Goal: Task Accomplishment & Management: Manage account settings

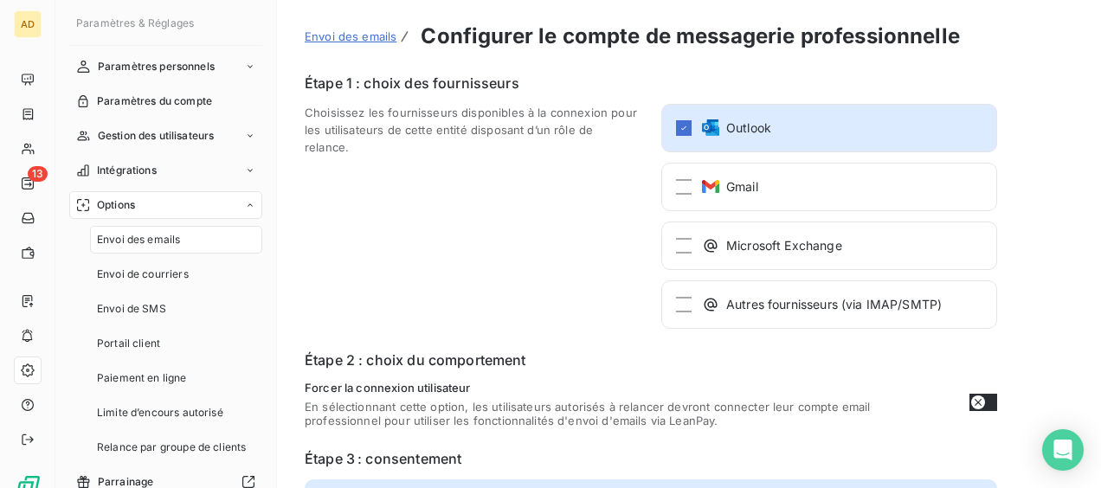
scroll to position [254, 0]
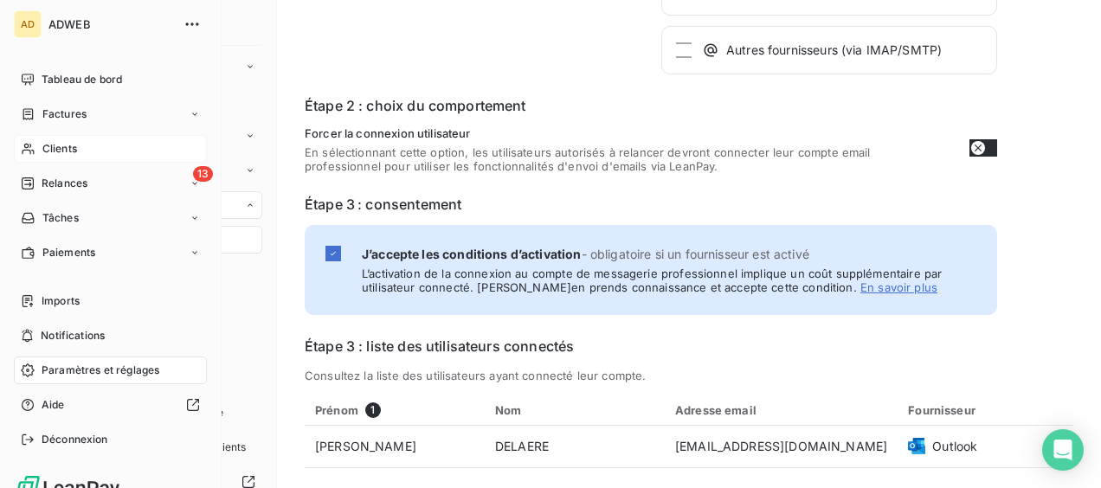
click at [47, 149] on span "Clients" at bounding box center [59, 149] width 35 height 16
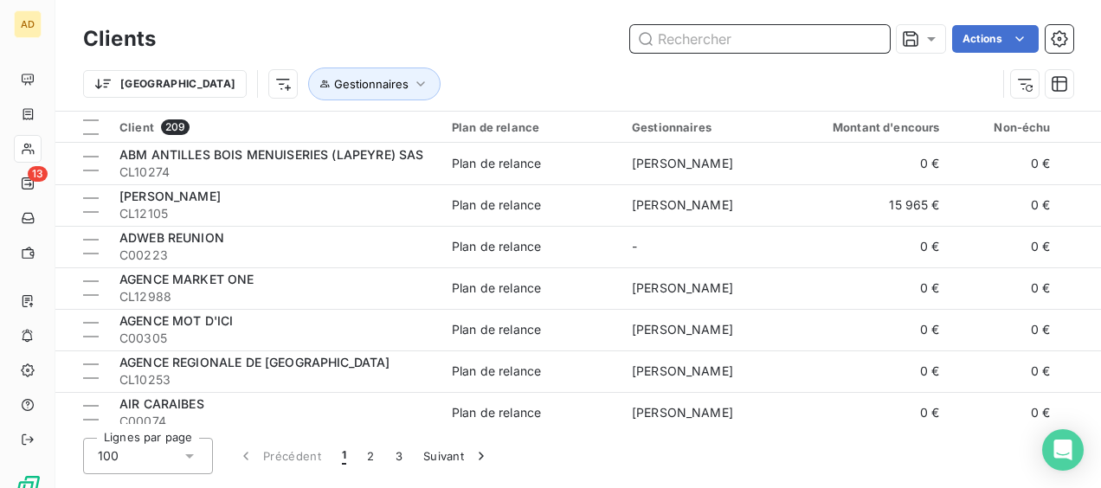
click at [732, 40] on input "text" at bounding box center [760, 39] width 260 height 28
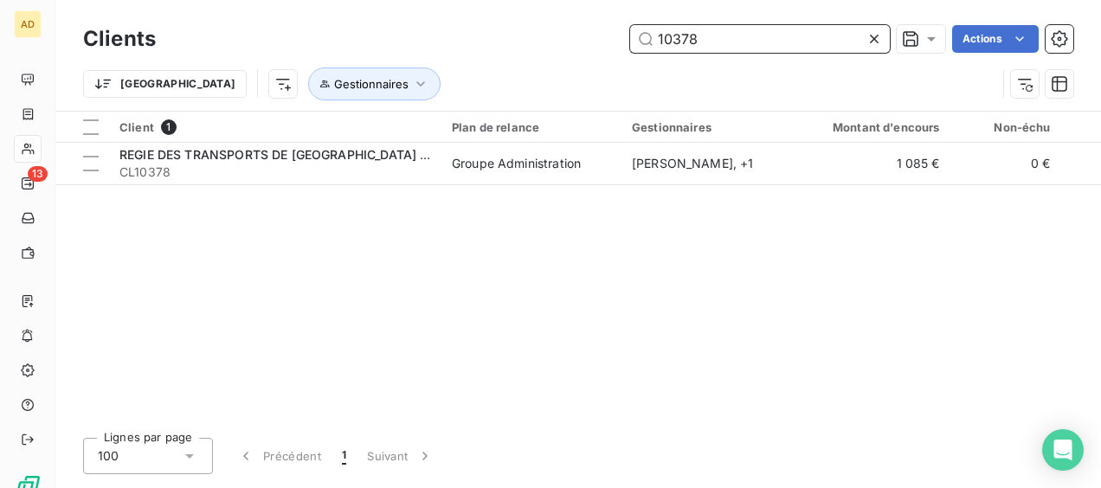
type input "10378"
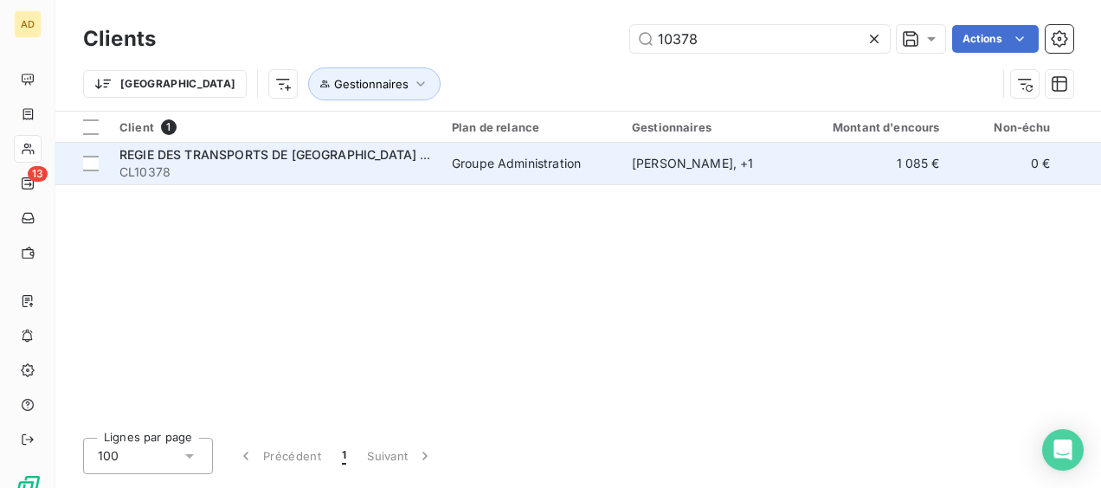
click at [370, 158] on span "REGIE DES TRANSPORTS DE [GEOGRAPHIC_DATA] (RTM) EPIC" at bounding box center [303, 154] width 368 height 15
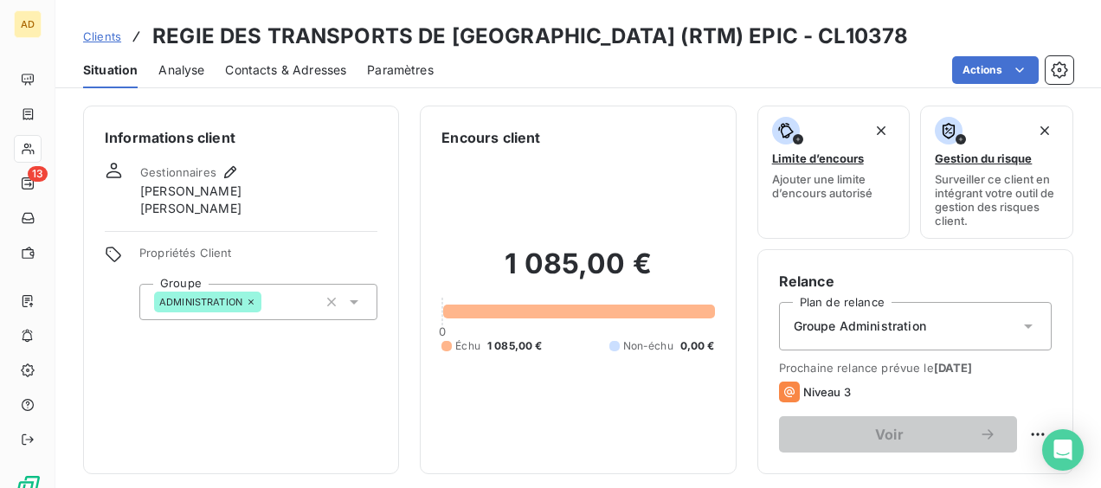
click at [253, 66] on span "Contacts & Adresses" at bounding box center [285, 69] width 121 height 17
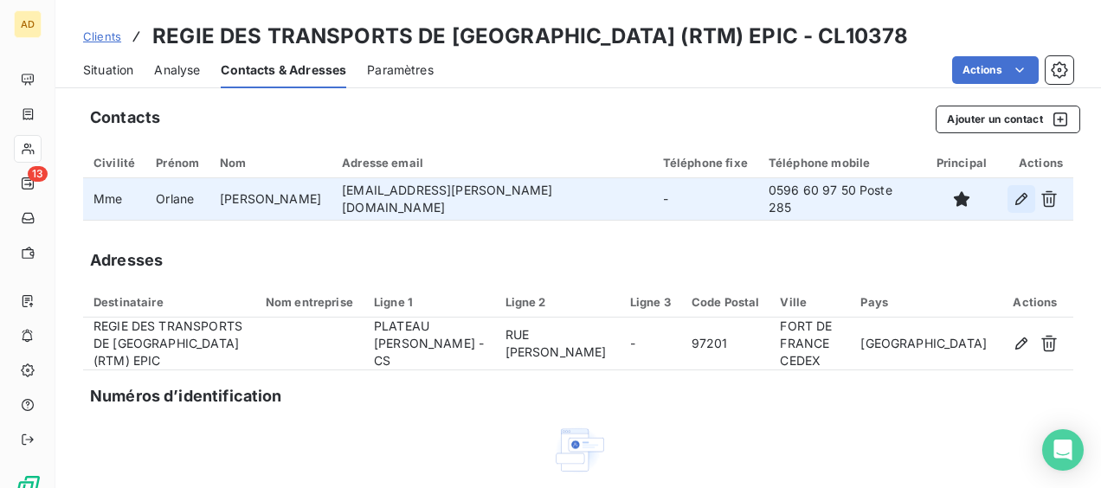
click at [1013, 192] on icon "button" at bounding box center [1021, 198] width 17 height 17
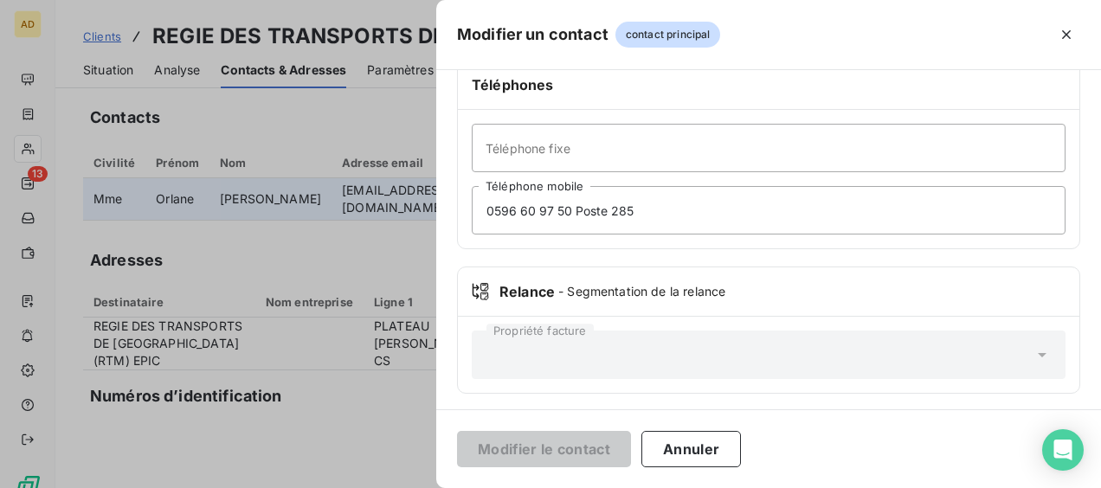
scroll to position [446, 0]
drag, startPoint x: 566, startPoint y: 206, endPoint x: 466, endPoint y: 211, distance: 100.5
click at [466, 211] on div "Téléphone fixe [PHONE_NUMBER] Poste 285 Téléphone mobile" at bounding box center [768, 178] width 621 height 138
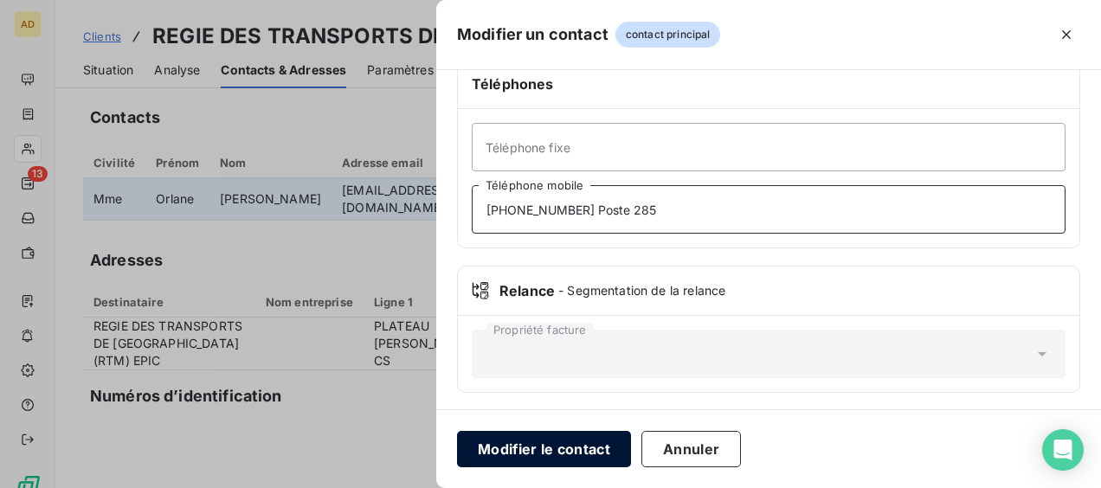
type input "[PHONE_NUMBER] Poste 285"
click at [526, 447] on button "Modifier le contact" at bounding box center [544, 449] width 174 height 36
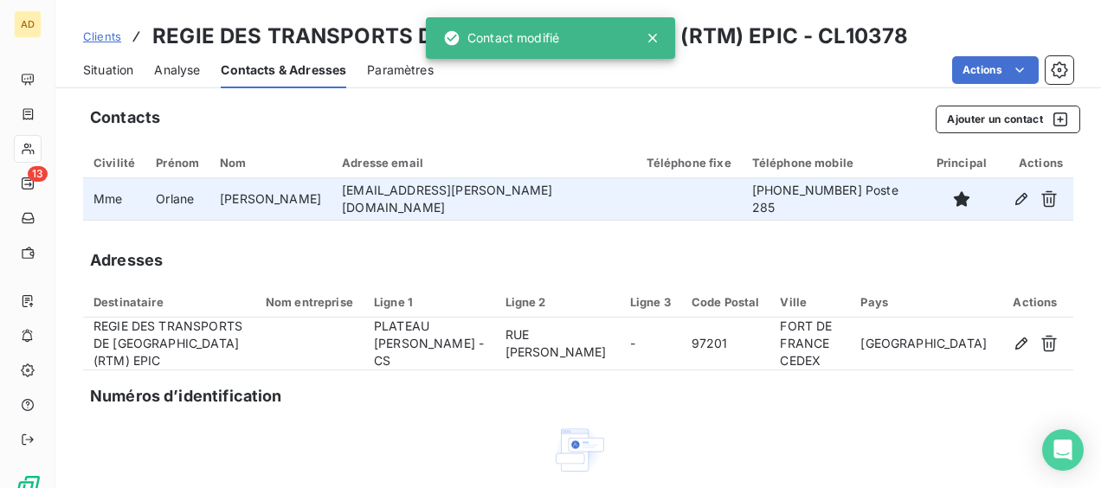
click at [110, 69] on span "Situation" at bounding box center [108, 69] width 50 height 17
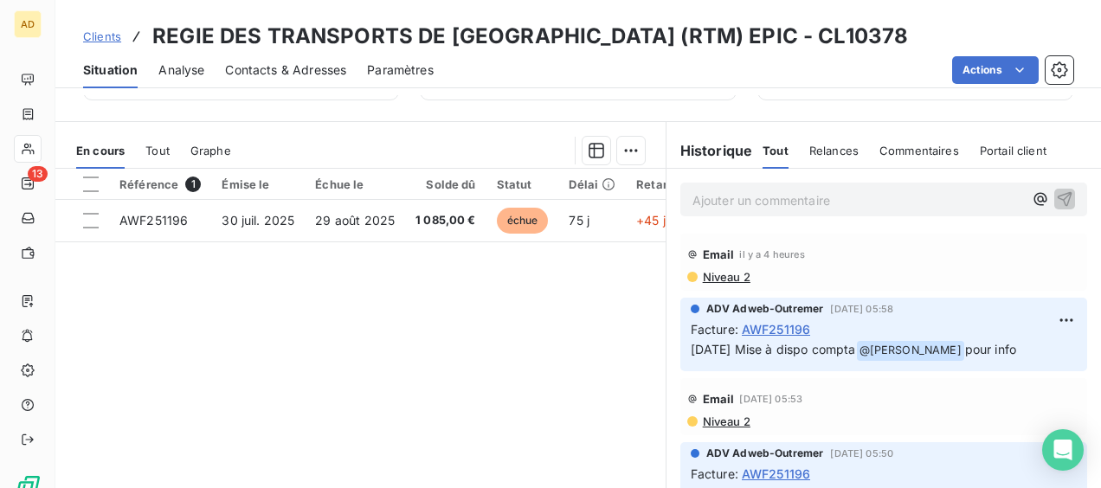
scroll to position [346, 0]
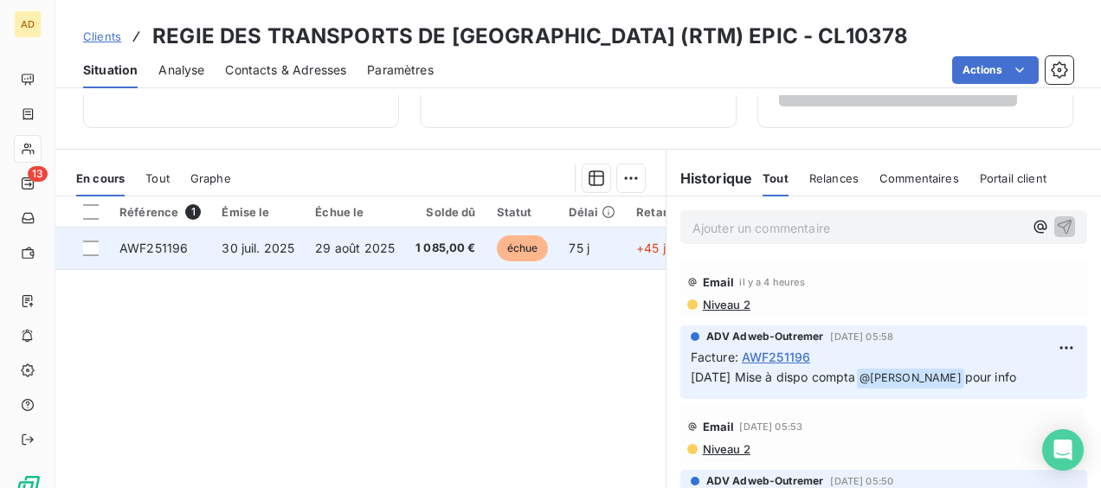
click at [296, 258] on td "30 juil. 2025" at bounding box center [257, 249] width 93 height 42
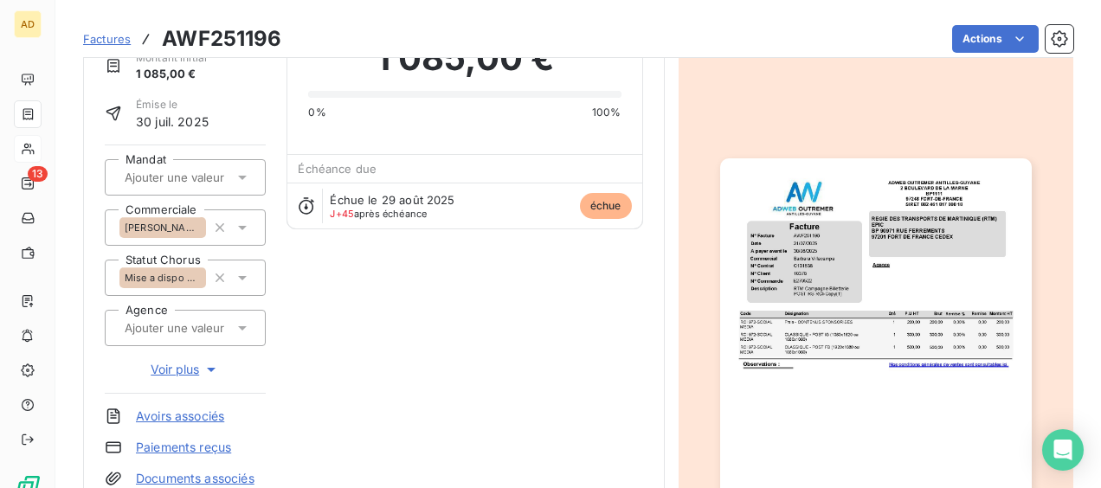
scroll to position [434, 0]
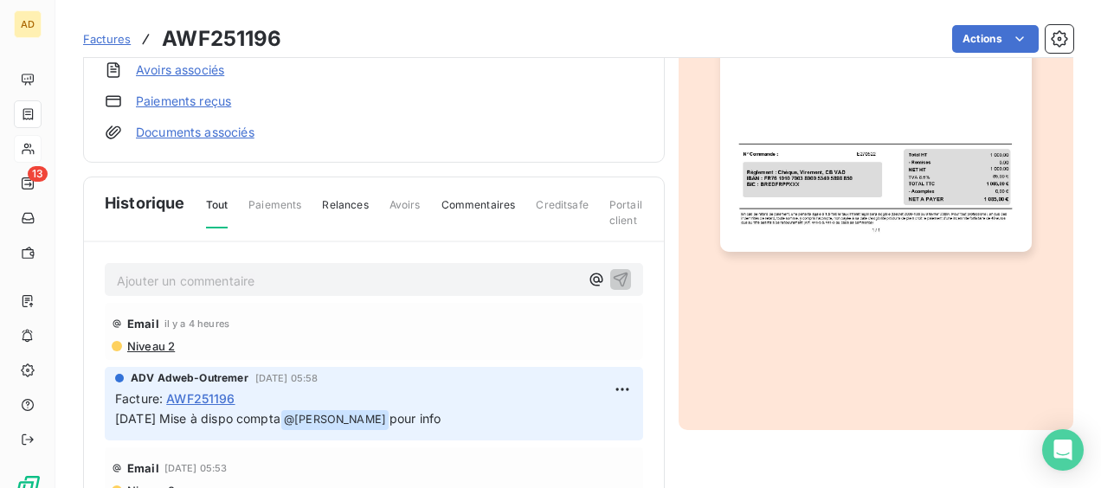
click at [145, 284] on p "Ajouter un commentaire ﻿" at bounding box center [348, 281] width 462 height 22
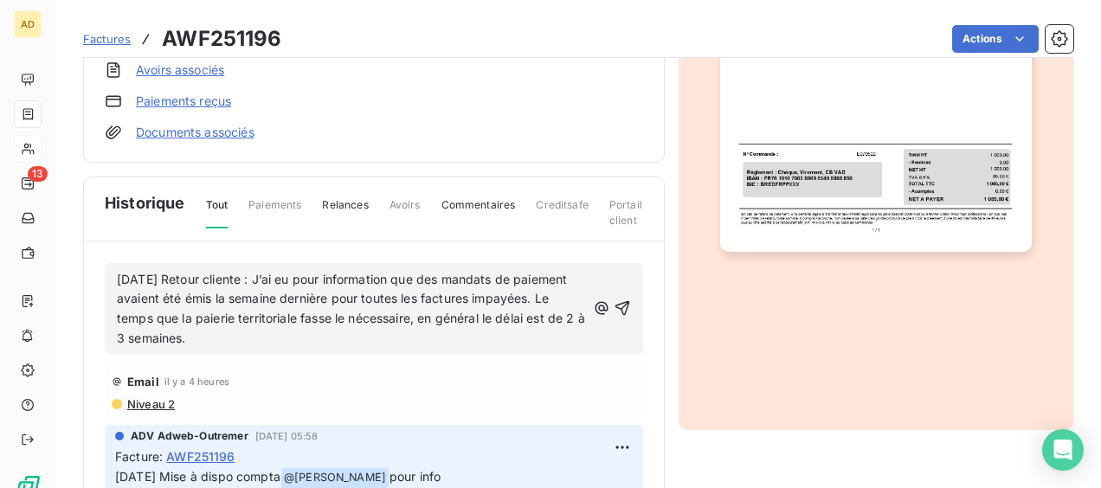
drag, startPoint x: 237, startPoint y: 343, endPoint x: 100, endPoint y: 280, distance: 150.3
click at [100, 280] on div "[DATE] Retour cliente : J’ai eu pour information que des mandats de paiement av…" at bounding box center [374, 442] width 580 height 401
copy span "[DATE] Retour cliente : J’ai eu pour information que des mandats de paiement av…"
click at [614, 305] on icon "button" at bounding box center [621, 308] width 15 height 15
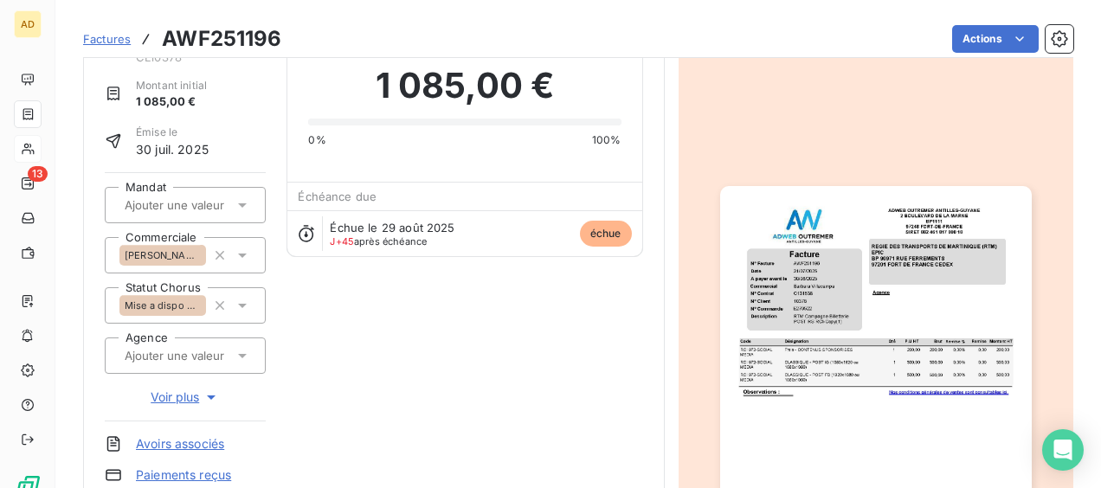
scroll to position [88, 0]
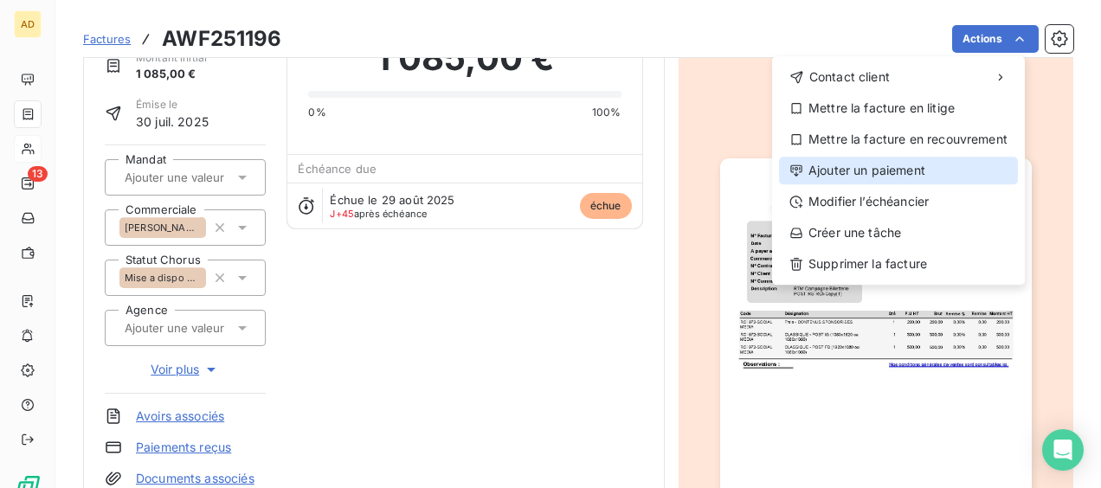
click at [864, 170] on div "Ajouter un paiement" at bounding box center [898, 171] width 239 height 28
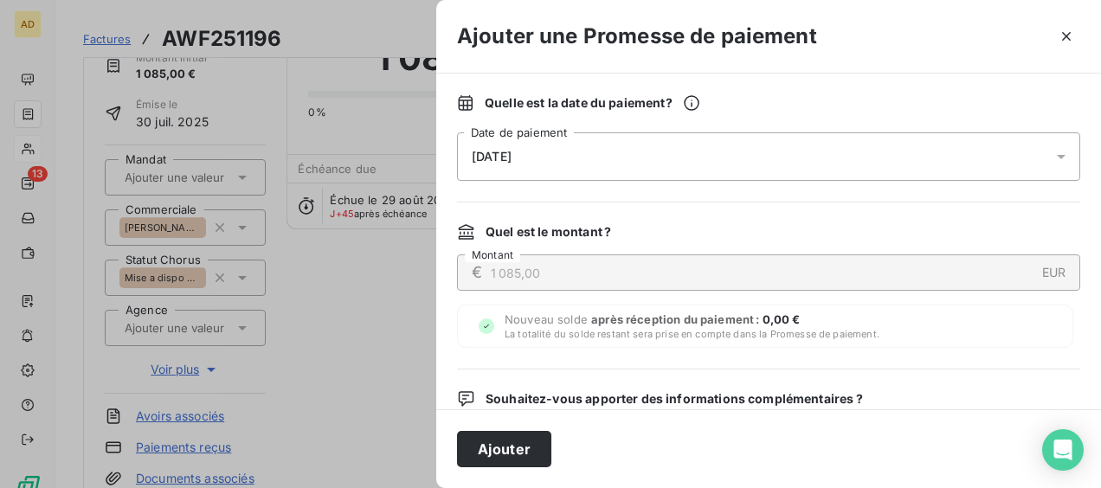
click at [1052, 154] on icon at bounding box center [1060, 156] width 17 height 17
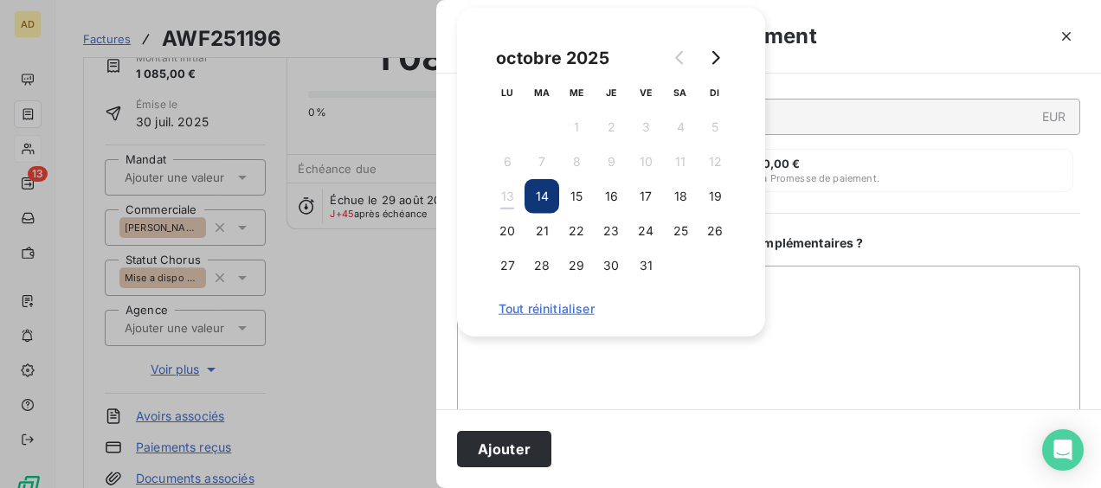
scroll to position [173, 0]
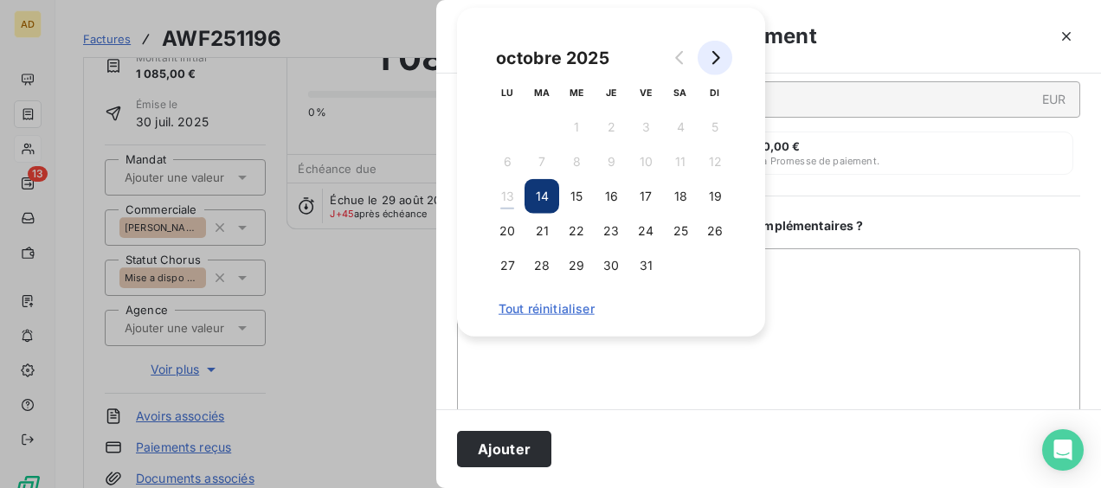
click at [711, 68] on button "Go to next month" at bounding box center [715, 58] width 35 height 35
click at [666, 161] on button "8" at bounding box center [680, 162] width 35 height 35
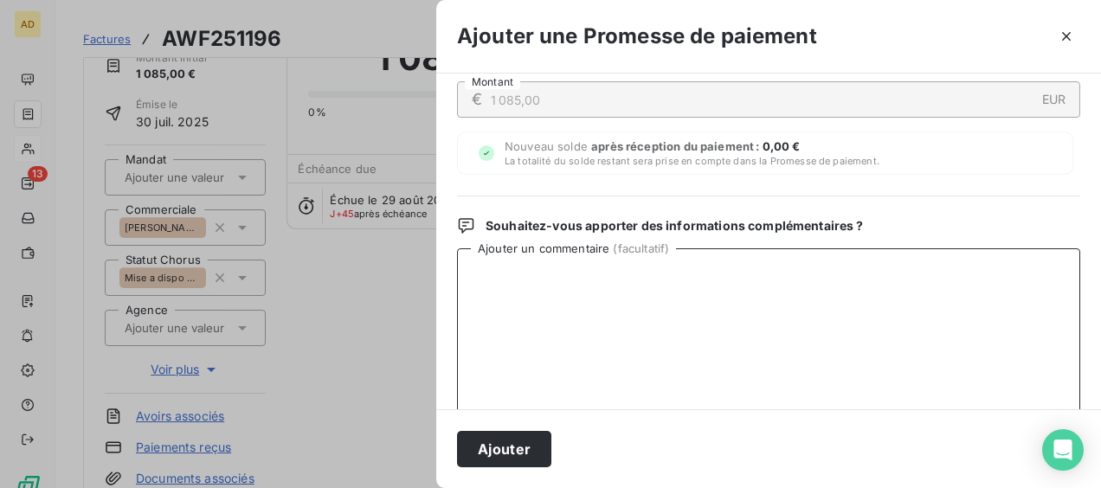
click at [588, 369] on textarea "Ajouter un commentaire ( facultatif )" at bounding box center [768, 338] width 623 height 180
paste textarea "[DATE] Retour cliente : J’ai eu pour information que des mandats de paiement av…"
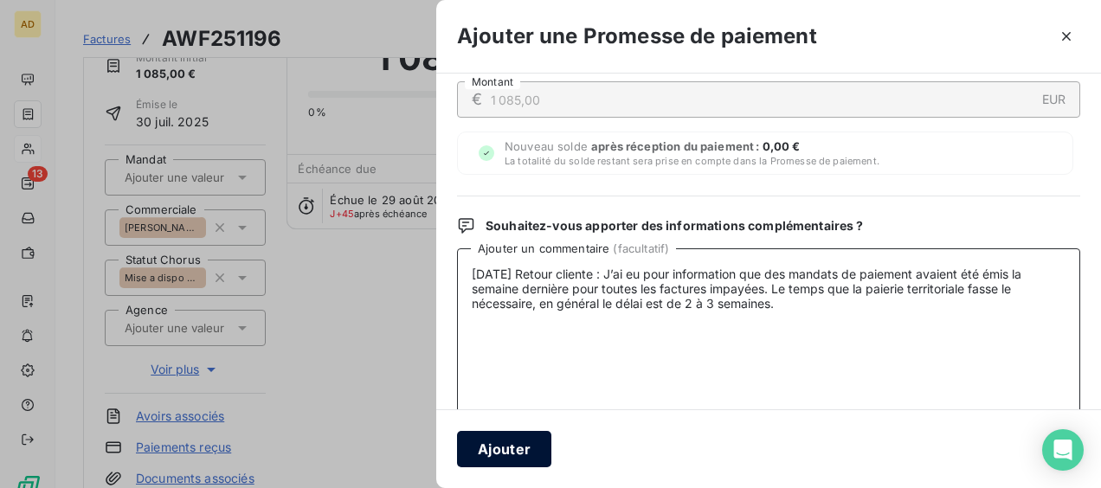
type textarea "[DATE] Retour cliente : J’ai eu pour information que des mandats de paiement av…"
click at [499, 453] on button "Ajouter" at bounding box center [504, 449] width 94 height 36
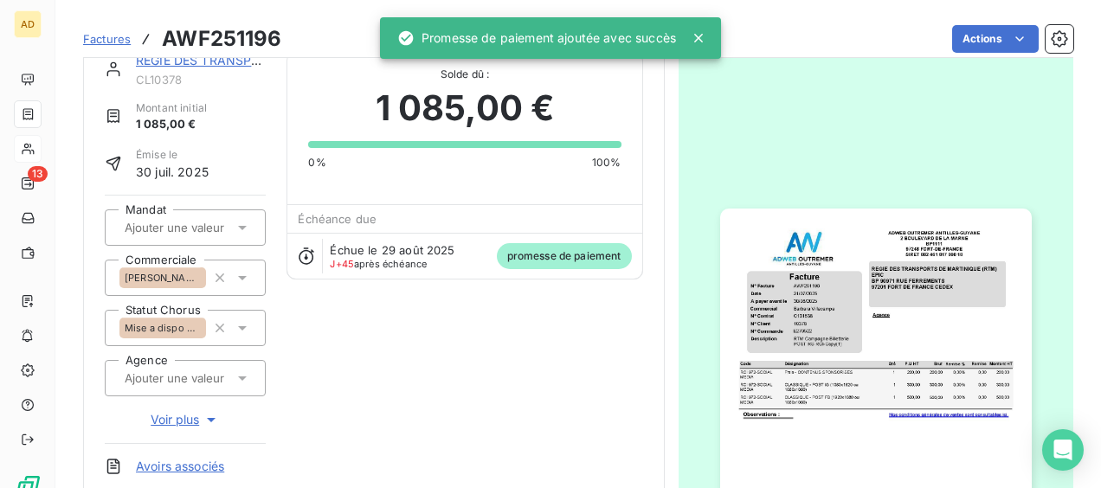
scroll to position [0, 0]
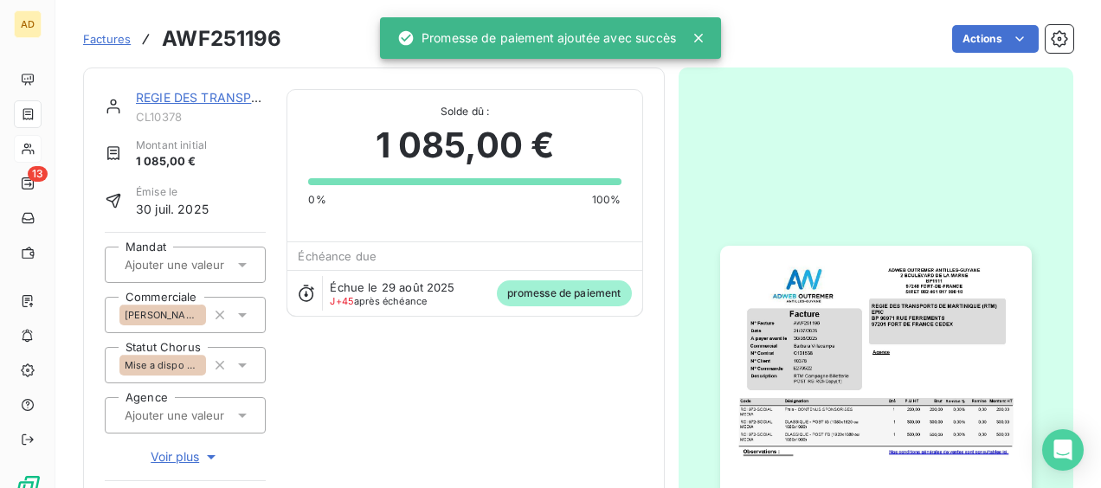
click at [195, 90] on link "REGIE DES TRANSPORTS DE [GEOGRAPHIC_DATA] (RTM) EPIC" at bounding box center [320, 97] width 369 height 15
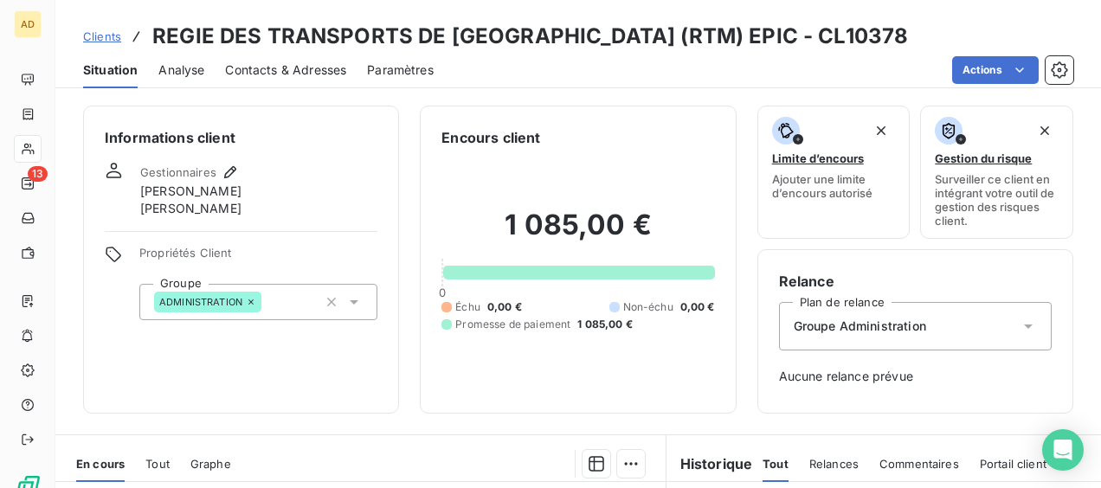
scroll to position [260, 0]
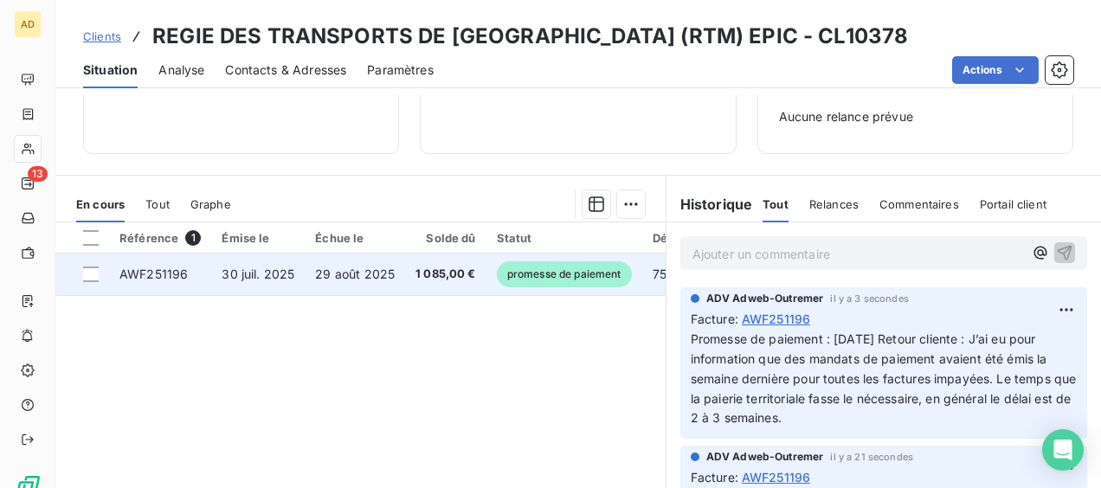
click at [416, 286] on td "1 085,00 €" at bounding box center [445, 275] width 81 height 42
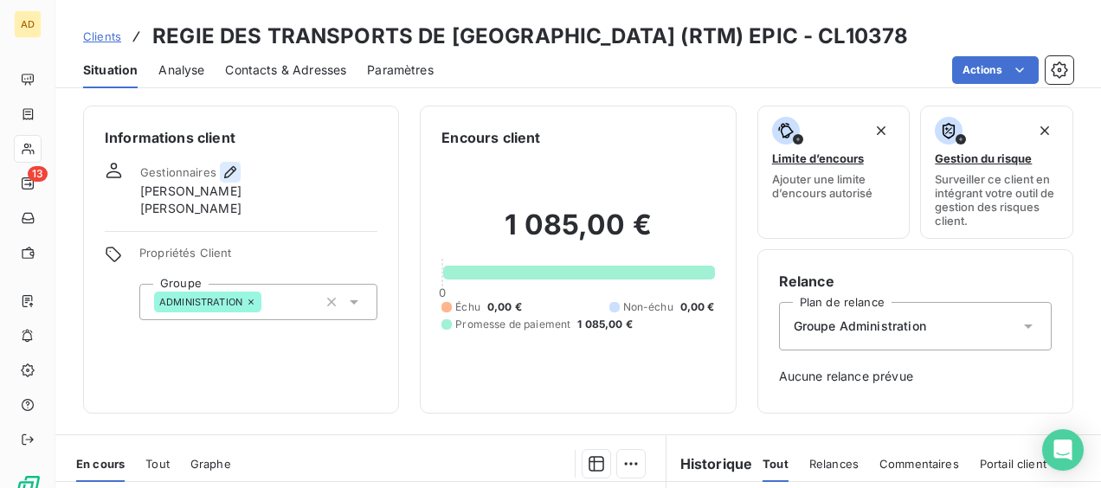
click at [228, 166] on icon "button" at bounding box center [230, 172] width 17 height 17
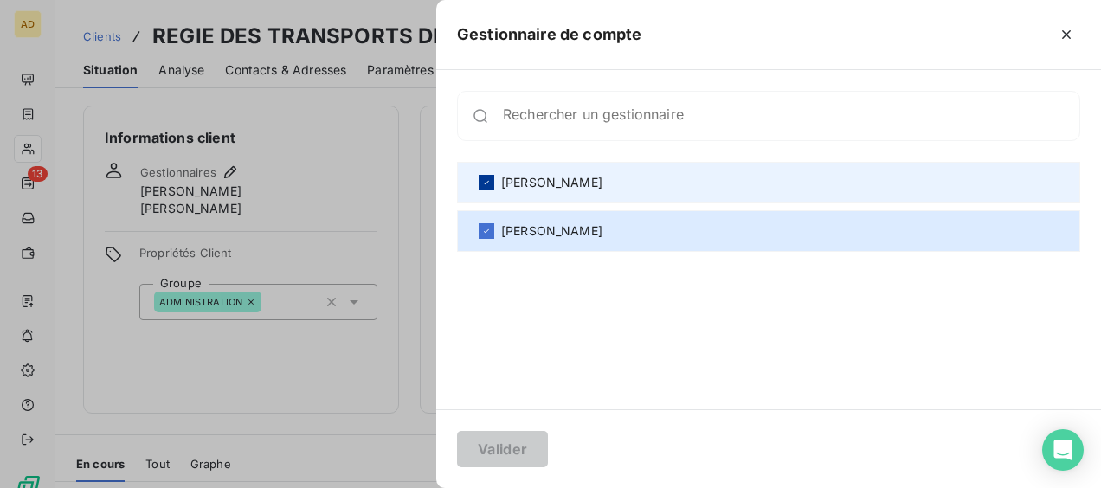
click at [488, 181] on icon at bounding box center [486, 182] width 5 height 3
click at [524, 443] on button "Valider" at bounding box center [502, 449] width 91 height 36
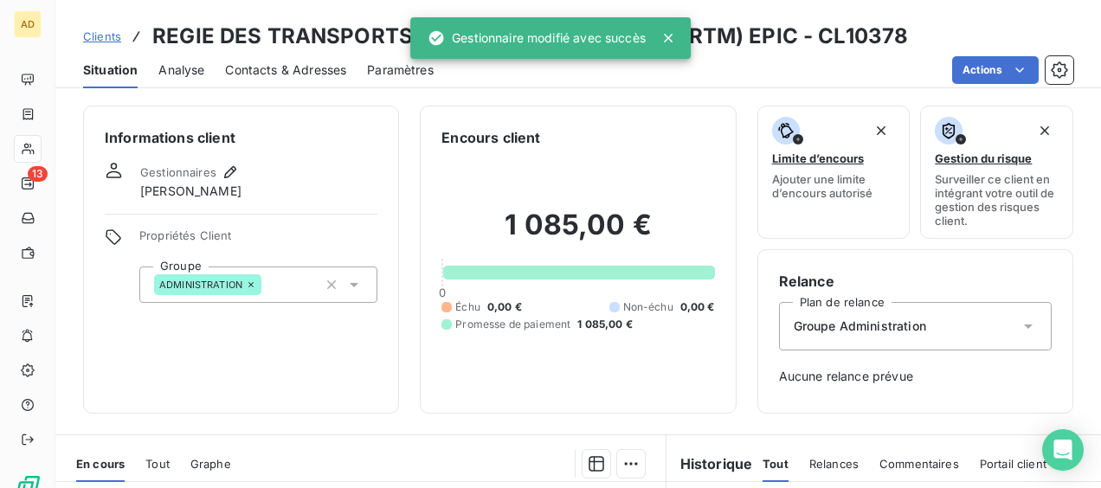
click at [105, 70] on span "Situation" at bounding box center [110, 69] width 55 height 17
click at [114, 62] on span "Situation" at bounding box center [110, 69] width 55 height 17
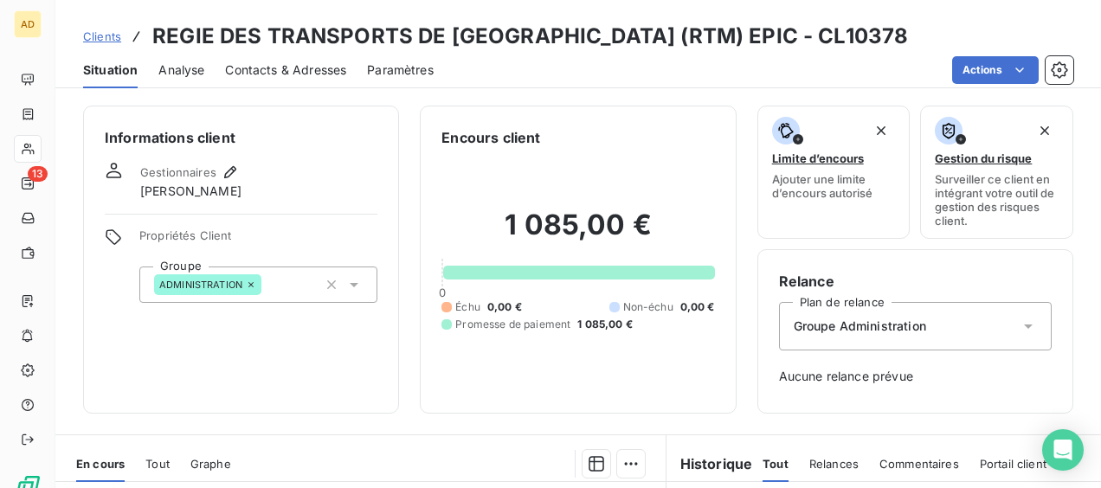
click at [97, 33] on span "Clients" at bounding box center [102, 36] width 38 height 14
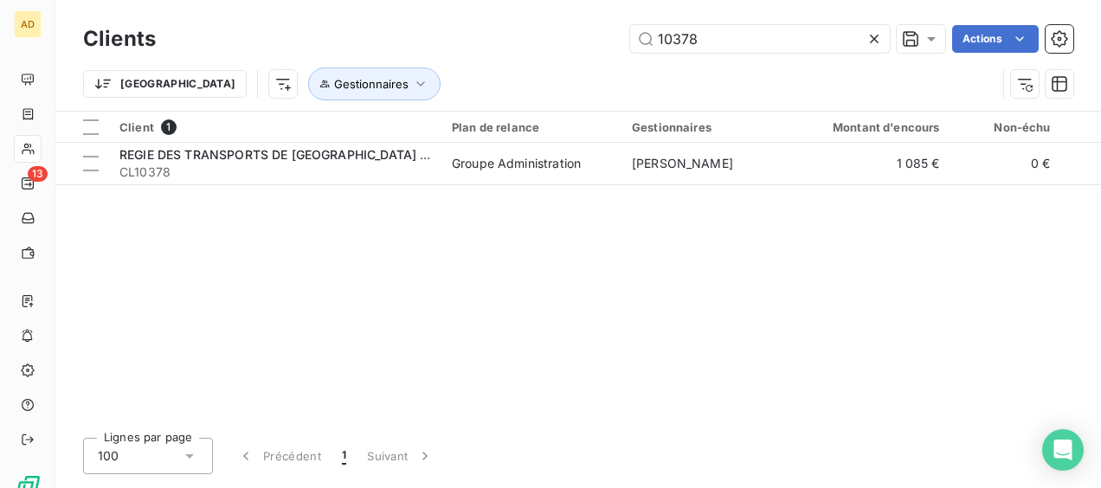
drag, startPoint x: 705, startPoint y: 28, endPoint x: 616, endPoint y: 39, distance: 89.8
click at [616, 39] on div "10378 Actions" at bounding box center [625, 39] width 897 height 28
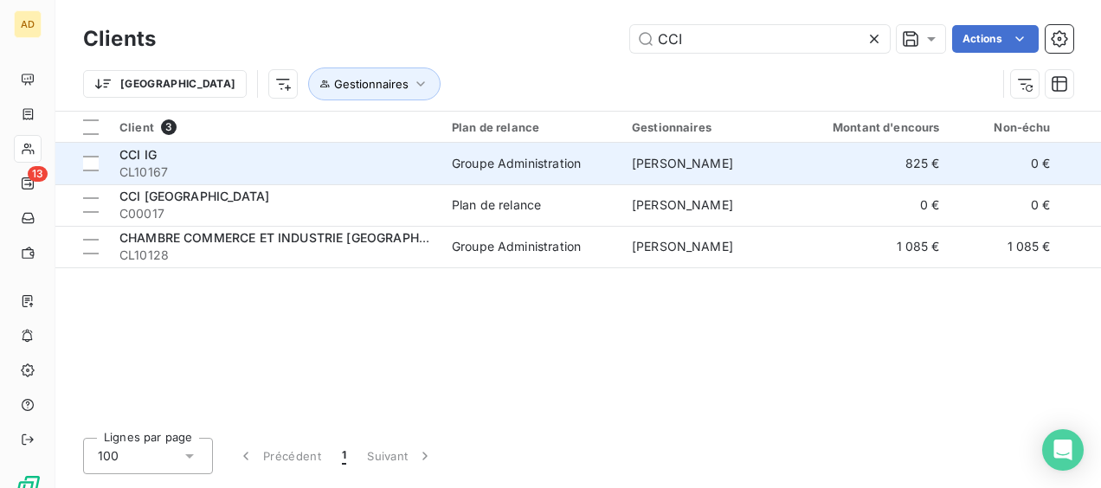
type input "CCI"
click at [410, 159] on div "CCI IG" at bounding box center [275, 154] width 312 height 17
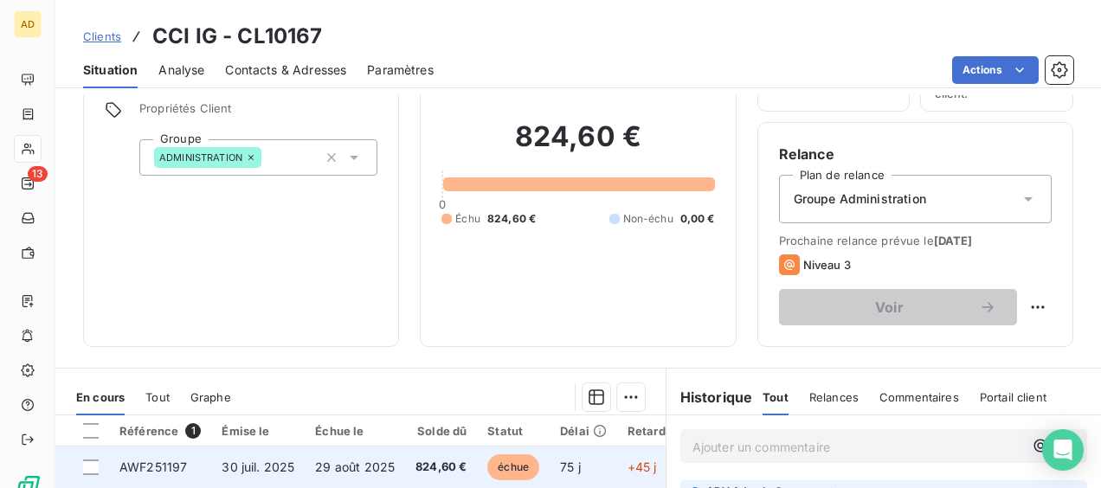
scroll to position [260, 0]
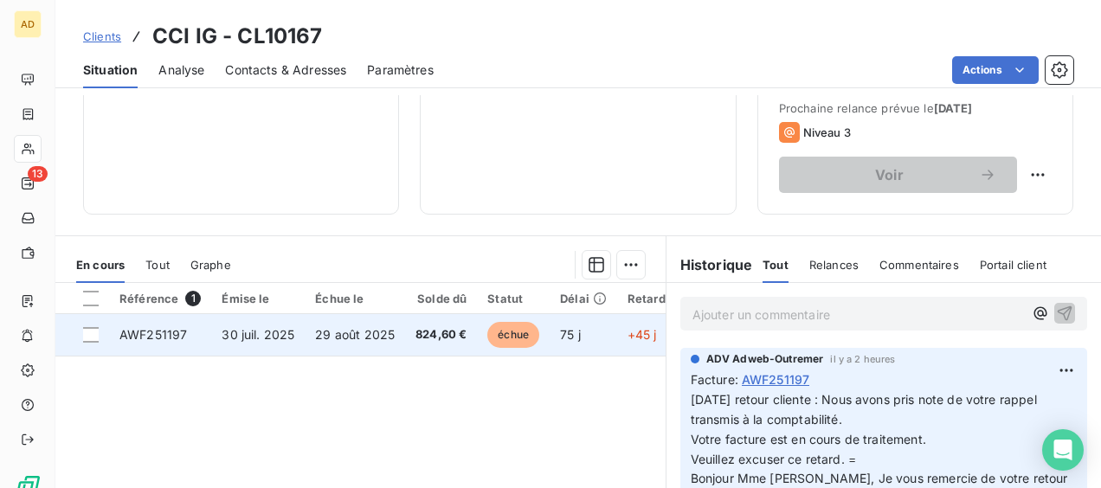
click at [263, 342] on td "30 juil. 2025" at bounding box center [257, 335] width 93 height 42
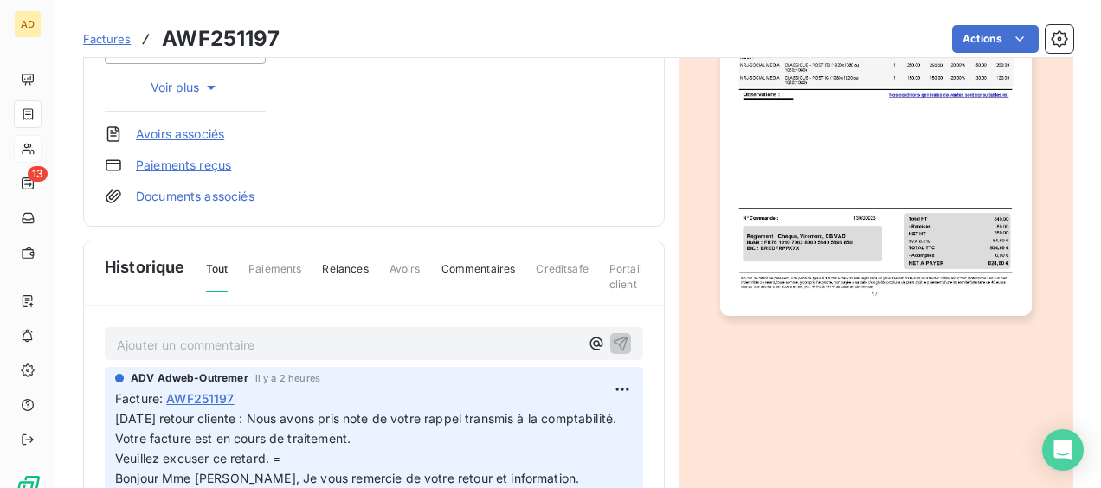
scroll to position [433, 0]
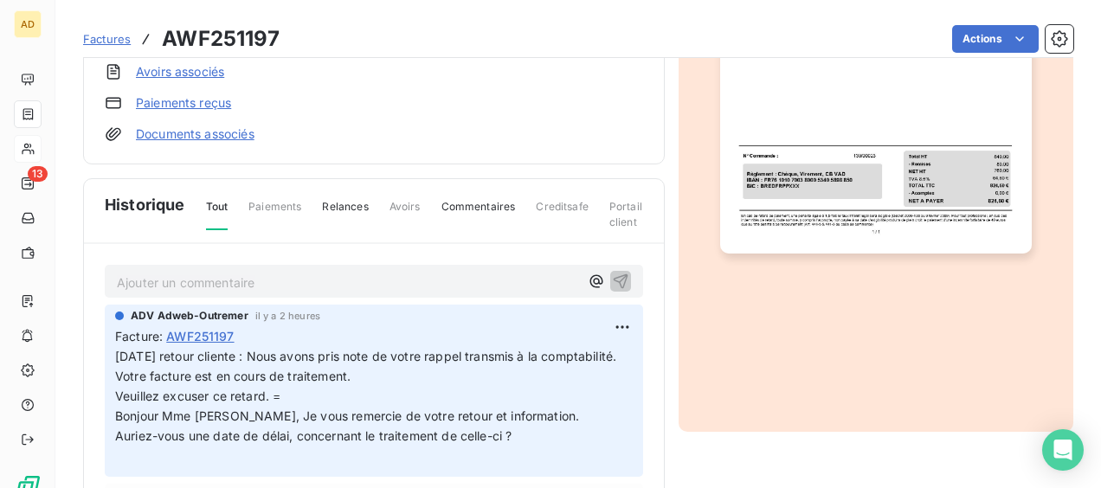
click at [126, 282] on p "Ajouter un commentaire ﻿" at bounding box center [348, 283] width 462 height 22
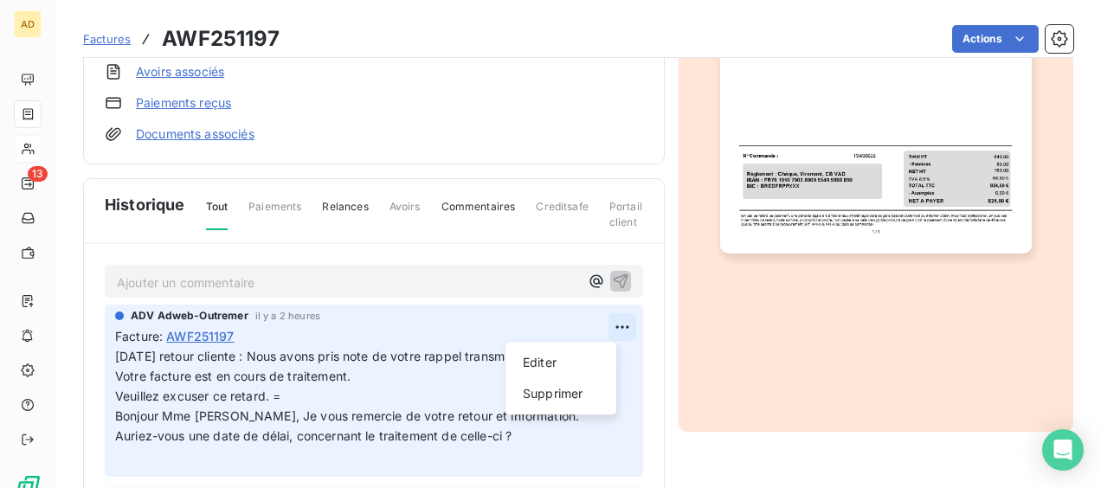
click at [595, 324] on html "AD 13 Factures AWF251197 Actions CCI IG CL10167 Montant initial 824,60 € Émise …" at bounding box center [550, 244] width 1101 height 488
click at [545, 372] on div "Editer" at bounding box center [560, 363] width 97 height 28
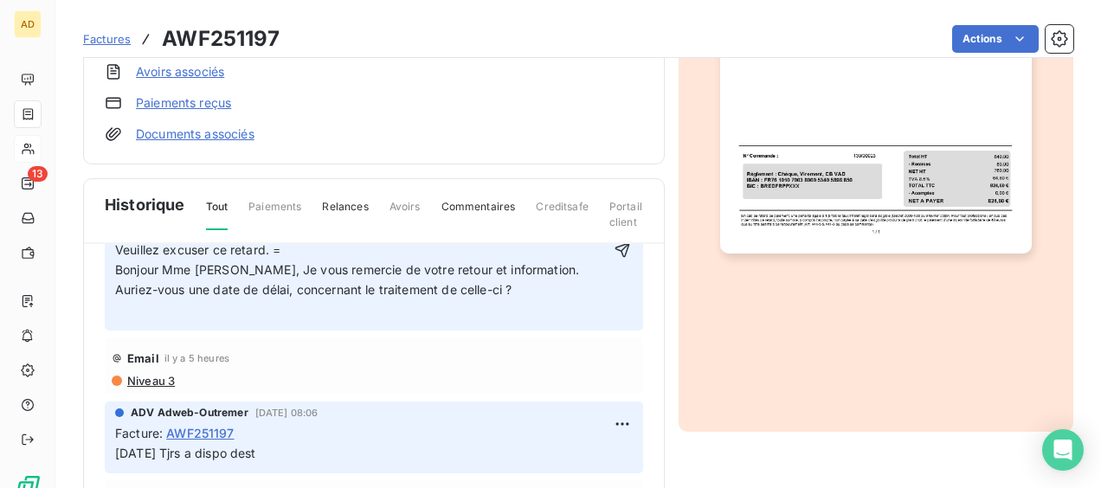
scroll to position [173, 0]
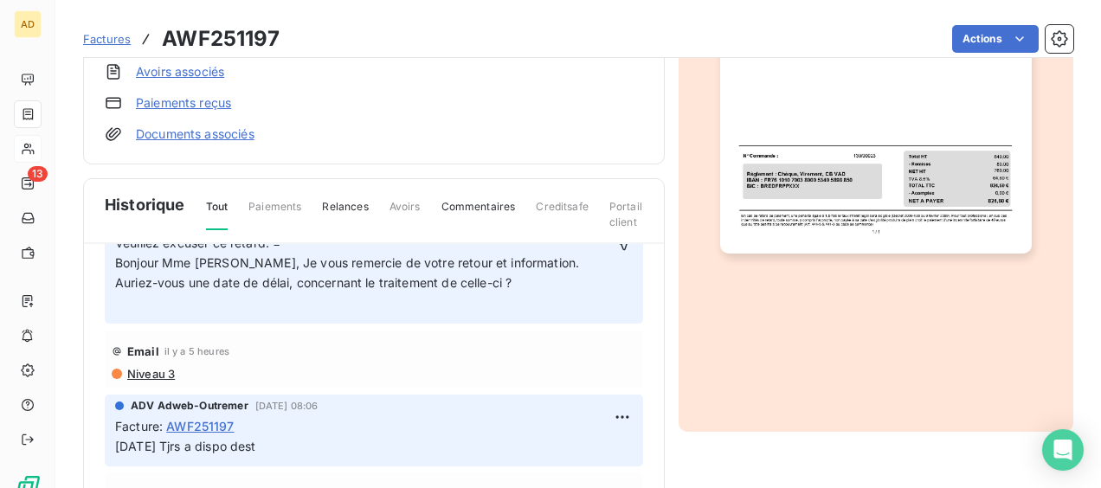
click at [540, 286] on p "[DATE] retour cliente : Nous avons pris note de votre rappel transmis à la comp…" at bounding box center [361, 243] width 493 height 138
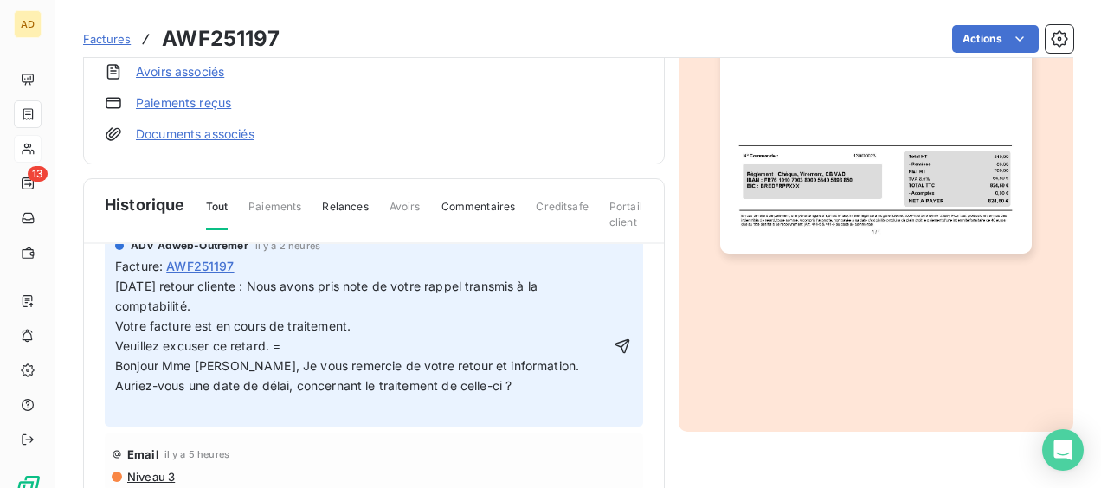
scroll to position [0, 0]
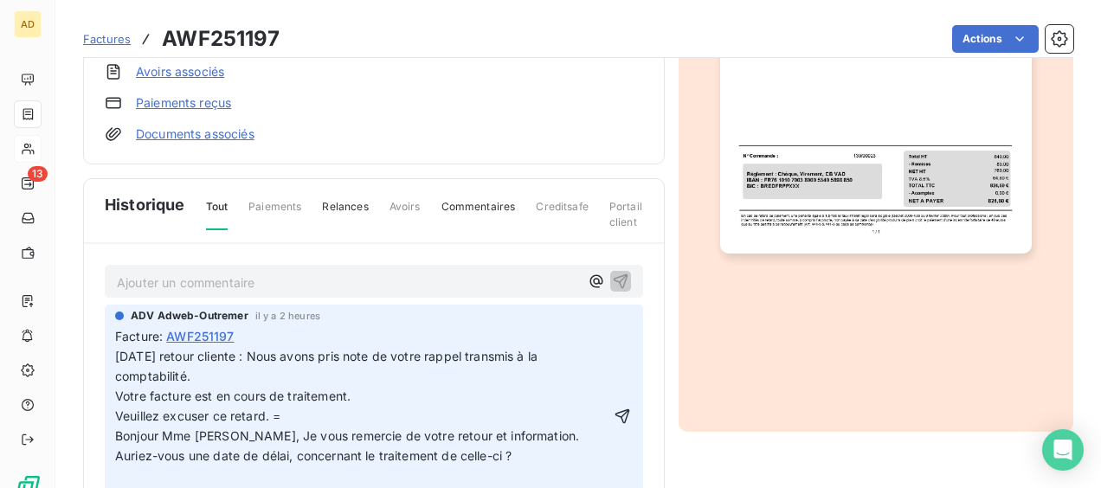
click at [258, 358] on span "[DATE] retour cliente : Nous avons pris note de votre rappel transmis à la comp…" at bounding box center [328, 366] width 426 height 35
click at [269, 355] on span "[DATE] retour cliente : Nous avons pris note de votre rappel transmis à la comp…" at bounding box center [328, 366] width 426 height 35
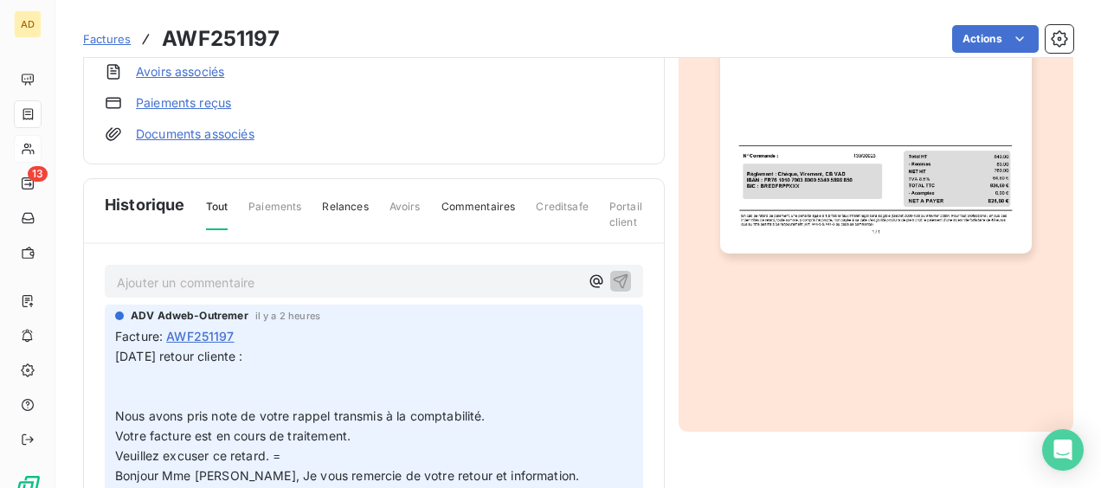
click at [289, 351] on p "[DATE] retour cliente : Nous avons pris note de votre rappel transmis à la comp…" at bounding box center [374, 426] width 518 height 158
click at [291, 355] on p "[DATE] retour cliente : Nous avons pris note de votre rappel transmis à la comp…" at bounding box center [374, 426] width 518 height 158
click at [266, 357] on span "[DATE] retour cliente : Nous avons pris note de votre rappel transmis à la comp…" at bounding box center [347, 425] width 464 height 153
click at [277, 351] on p "[DATE] retour cliente : Nous avons pris note de votre rappel transmis à la comp…" at bounding box center [374, 426] width 518 height 158
click at [269, 357] on span "[DATE] retour cliente : Nous avons pris note de votre rappel transmis à la comp…" at bounding box center [347, 425] width 464 height 153
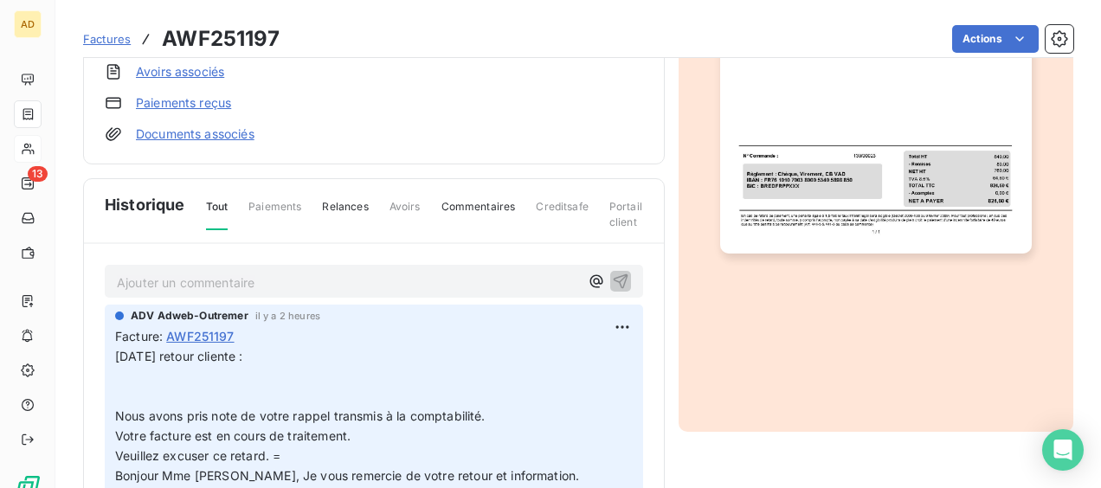
click at [270, 357] on span "[DATE] retour cliente : Nous avons pris note de votre rappel transmis à la comp…" at bounding box center [347, 425] width 464 height 153
click at [270, 355] on span "[DATE] retour cliente : Nous avons pris note de votre rappel transmis à la comp…" at bounding box center [347, 425] width 464 height 153
click at [297, 347] on p "[DATE] retour cliente : Nous avons pris note de votre rappel transmis à la comp…" at bounding box center [374, 426] width 518 height 158
click at [190, 372] on p "[DATE] retour cliente : Nous avons pris note de votre rappel transmis à la comp…" at bounding box center [374, 426] width 518 height 158
click at [128, 380] on p "[DATE] retour cliente : Nous avons pris note de votre rappel transmis à la comp…" at bounding box center [374, 426] width 518 height 158
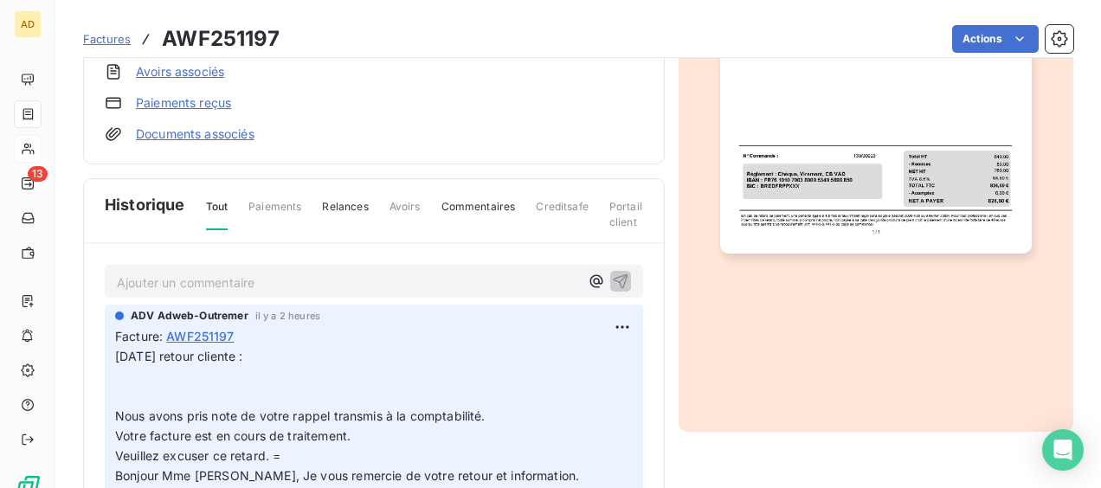
click at [284, 357] on p "[DATE] retour cliente : Nous avons pris note de votre rappel transmis à la comp…" at bounding box center [374, 426] width 518 height 158
click at [220, 377] on p "[DATE] retour cliente : Nous avons pris note de votre rappel transmis à la comp…" at bounding box center [374, 426] width 518 height 158
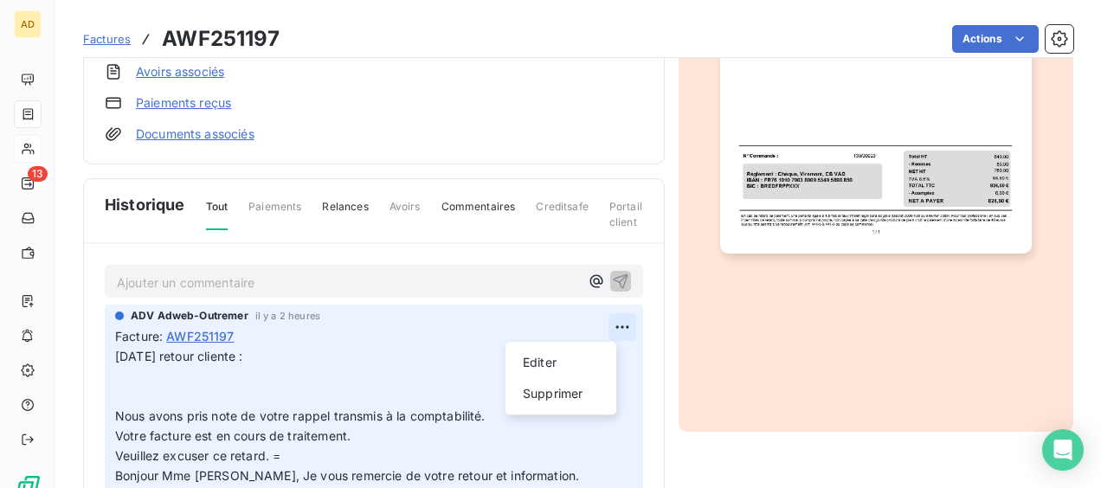
click at [598, 324] on html "AD 13 Factures AWF251197 Actions CCI IG CL10167 Montant initial 824,60 € Émise …" at bounding box center [550, 244] width 1101 height 488
click at [539, 365] on div "Editer" at bounding box center [560, 363] width 97 height 28
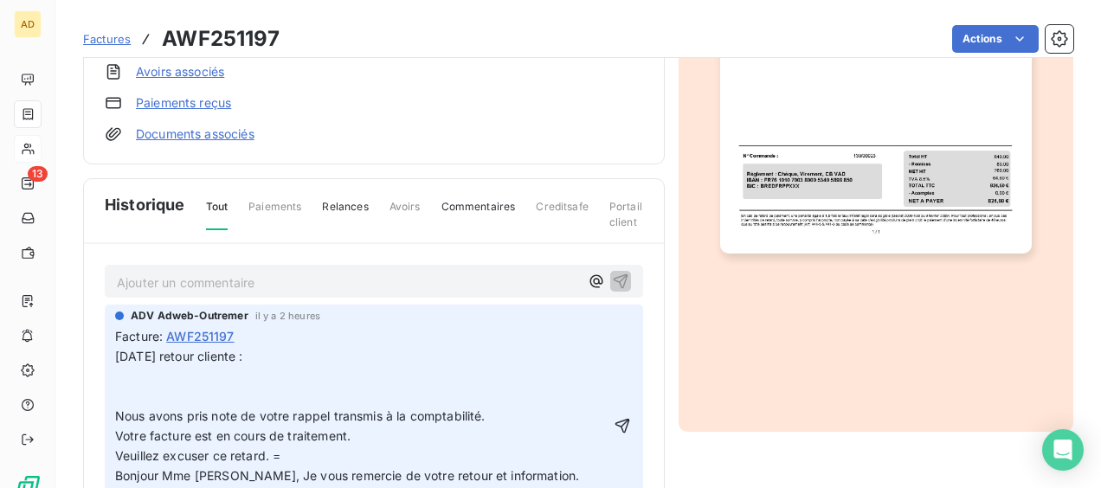
click at [303, 354] on p "[DATE] retour cliente : Nous avons pris note de votre rappel transmis à la comp…" at bounding box center [361, 426] width 493 height 158
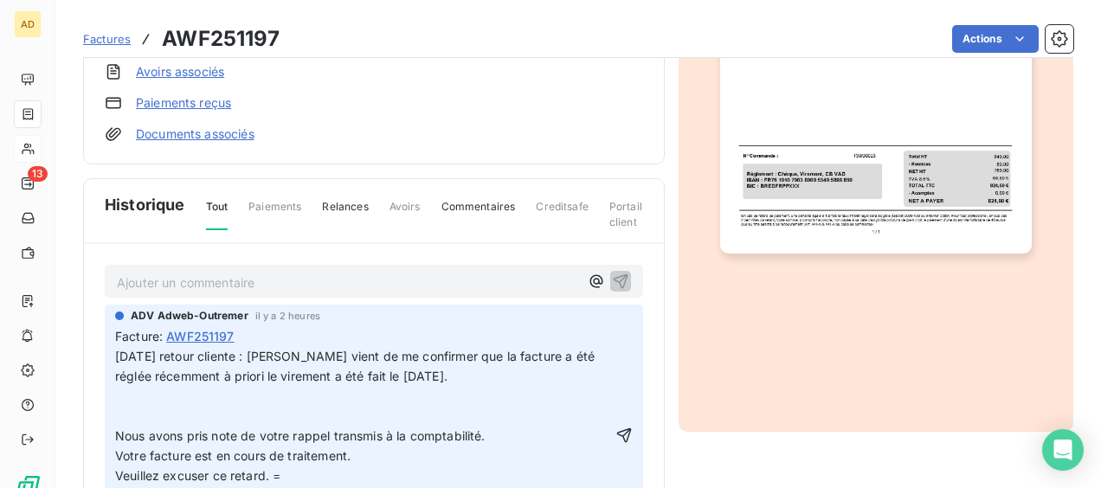
click at [204, 397] on p "[DATE] retour cliente : [PERSON_NAME] vient de me confirmer que la facture a ét…" at bounding box center [363, 436] width 497 height 178
click at [187, 409] on p "[DATE] retour cliente : [PERSON_NAME] vient de me confirmer que la facture a ét…" at bounding box center [363, 436] width 497 height 178
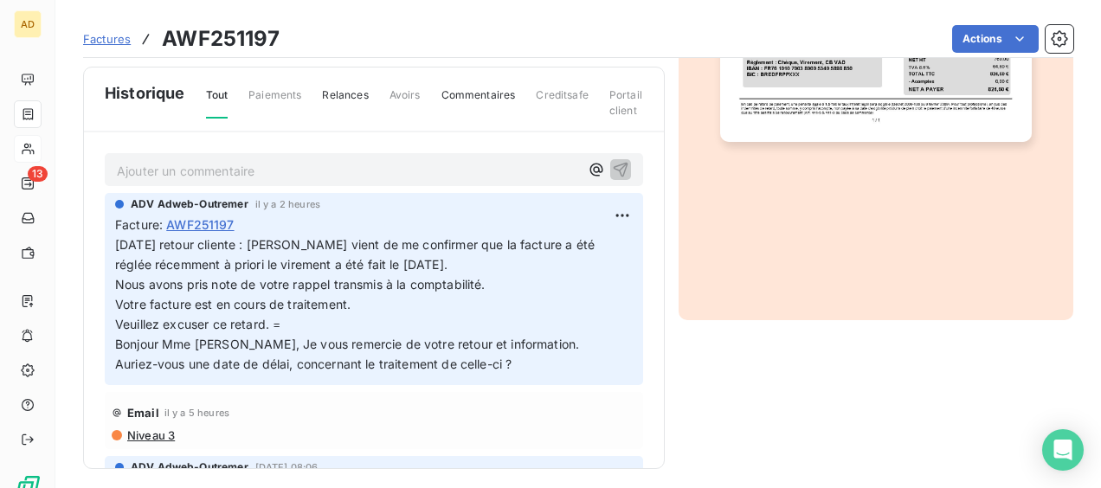
scroll to position [547, 0]
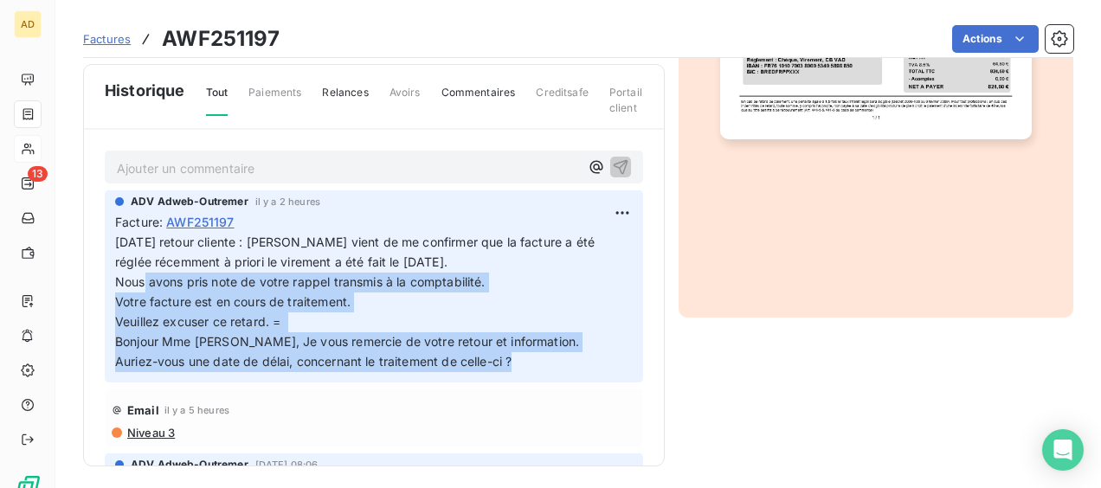
drag, startPoint x: 118, startPoint y: 391, endPoint x: 531, endPoint y: 359, distance: 414.9
click at [531, 359] on p "[DATE] retour cliente : [PERSON_NAME] vient de me confirmer que la facture a ét…" at bounding box center [374, 302] width 518 height 138
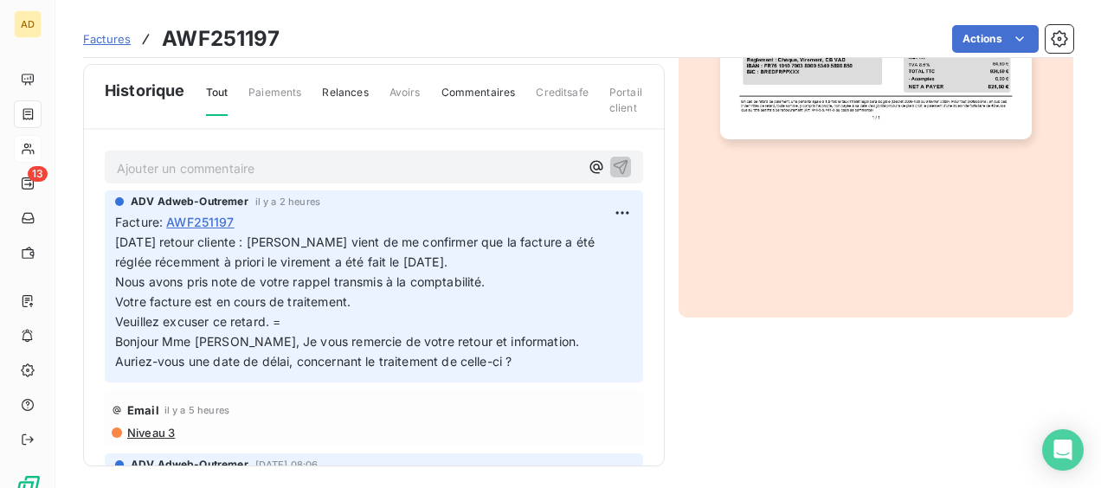
drag, startPoint x: 531, startPoint y: 359, endPoint x: 453, endPoint y: 402, distance: 89.1
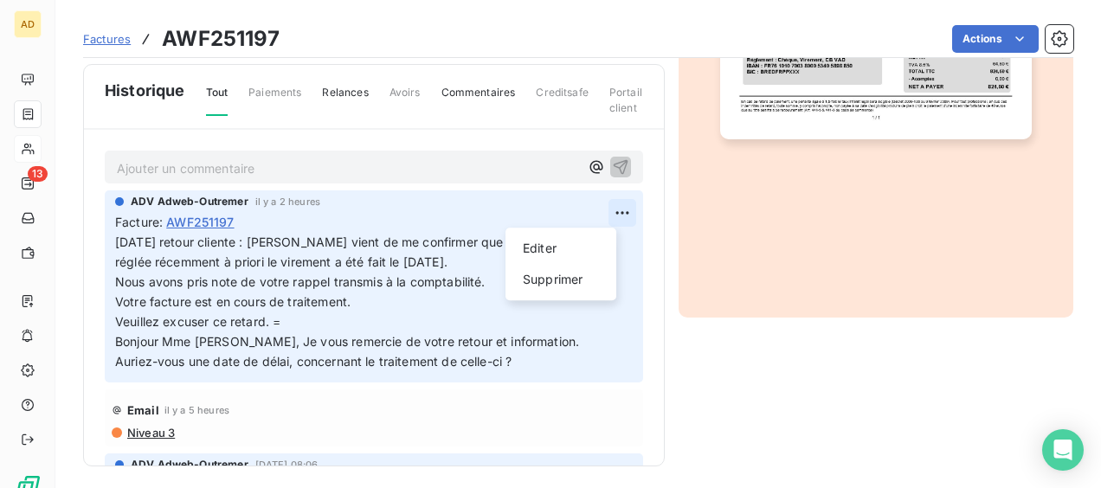
click at [608, 212] on html "AD 13 Factures AWF251197 Actions CCI IG CL10167 Montant initial 824,60 € Émise …" at bounding box center [550, 244] width 1101 height 488
click at [546, 248] on div "Editer" at bounding box center [560, 249] width 97 height 28
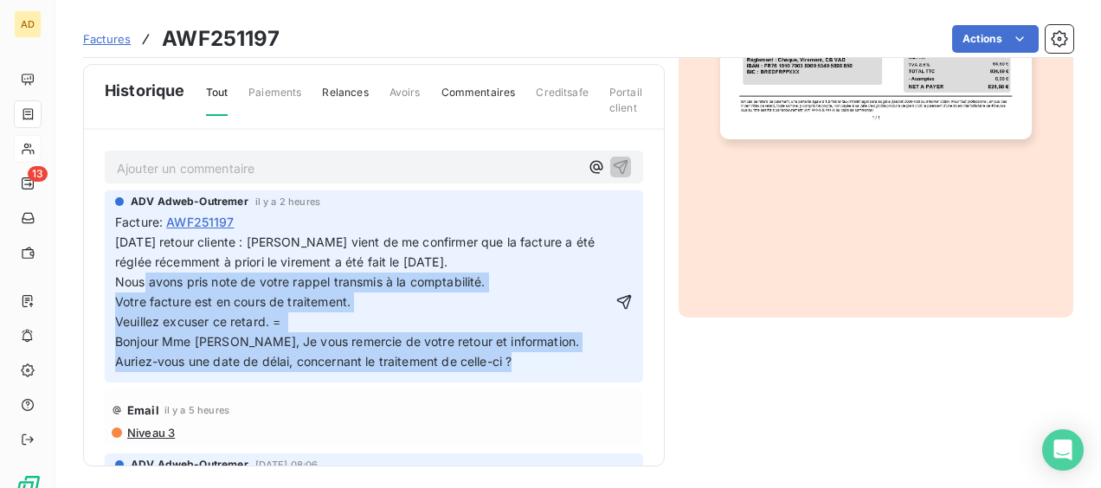
drag, startPoint x: 520, startPoint y: 357, endPoint x: 111, endPoint y: 284, distance: 415.9
click at [111, 284] on div "ADV Adweb-Outremer il y a 2 heures Facture : AWF251197 [DATE] retour cliente : …" at bounding box center [374, 285] width 538 height 191
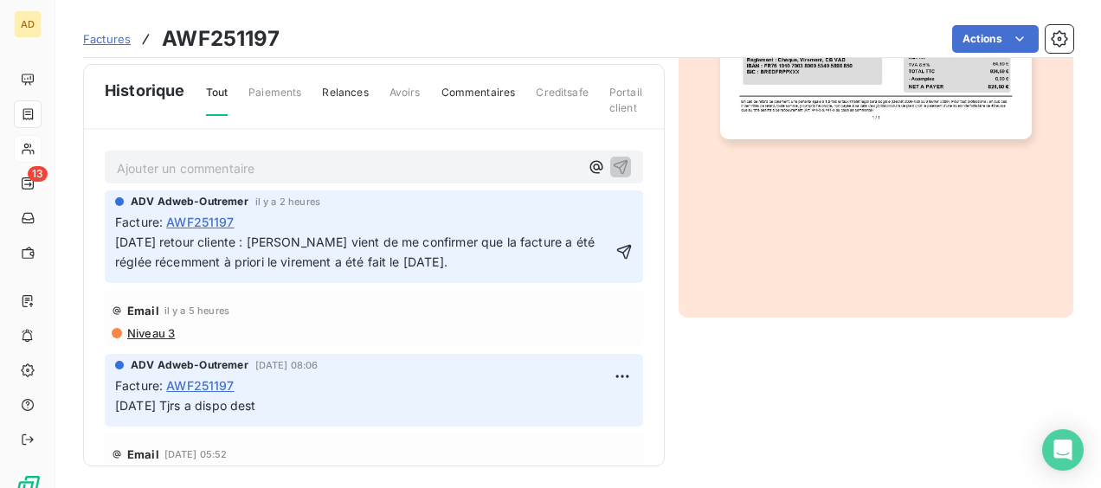
click at [181, 273] on p "[DATE] retour cliente : [PERSON_NAME] vient de me confirmer que la facture a ét…" at bounding box center [363, 253] width 497 height 40
drag, startPoint x: 461, startPoint y: 257, endPoint x: 117, endPoint y: 248, distance: 344.6
click at [117, 248] on p "[DATE] retour cliente : [PERSON_NAME] vient de me confirmer que la facture a ét…" at bounding box center [363, 253] width 497 height 40
copy span "[DATE] retour cliente : [PERSON_NAME] vient de me confirmer que la facture a ét…"
click at [615, 247] on icon "button" at bounding box center [623, 251] width 17 height 17
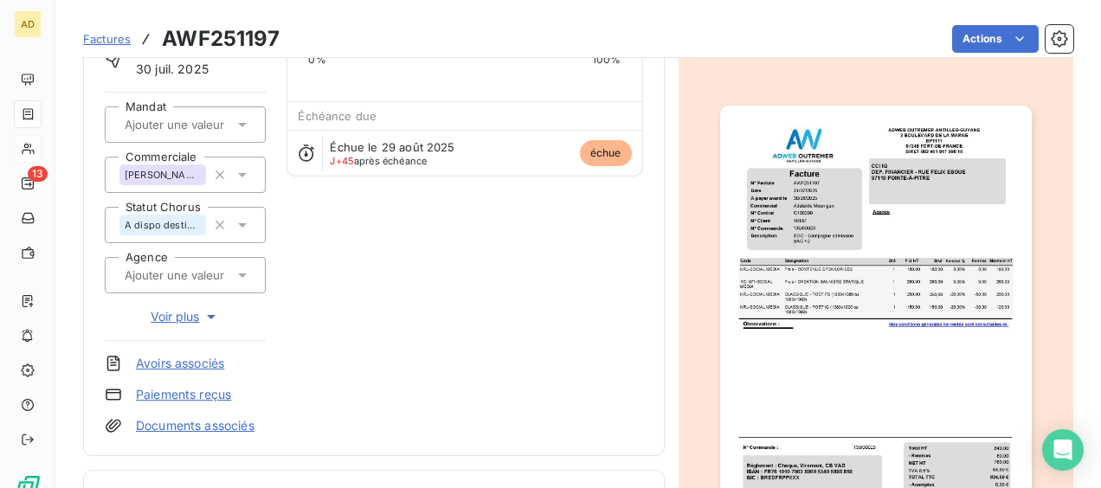
scroll to position [114, 0]
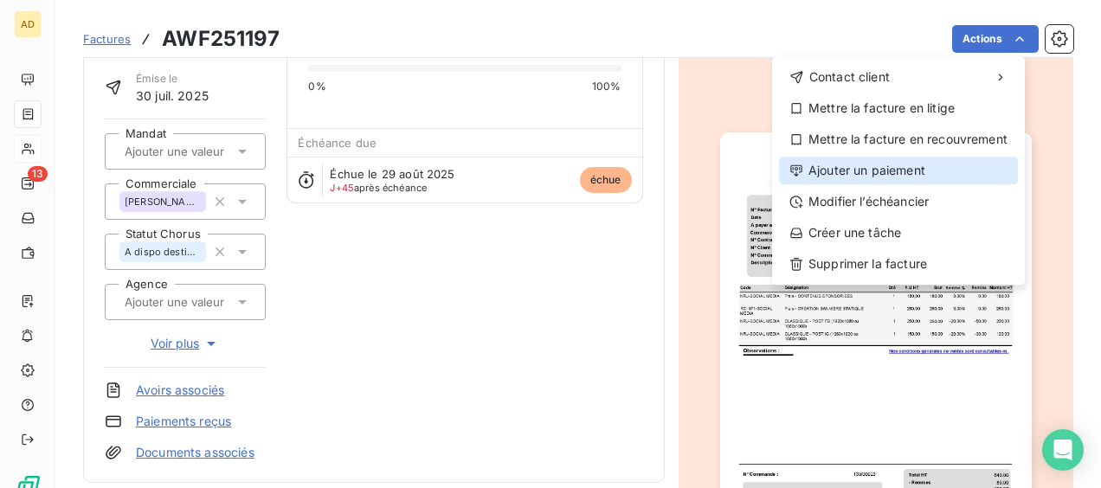
click at [883, 164] on div "Ajouter un paiement" at bounding box center [898, 171] width 239 height 28
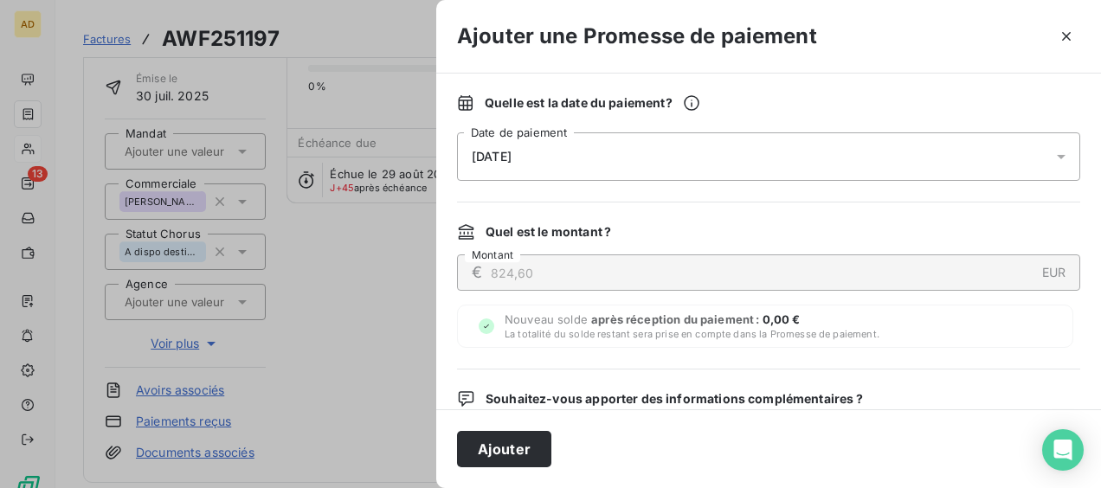
click at [803, 158] on div "[DATE]" at bounding box center [768, 156] width 623 height 48
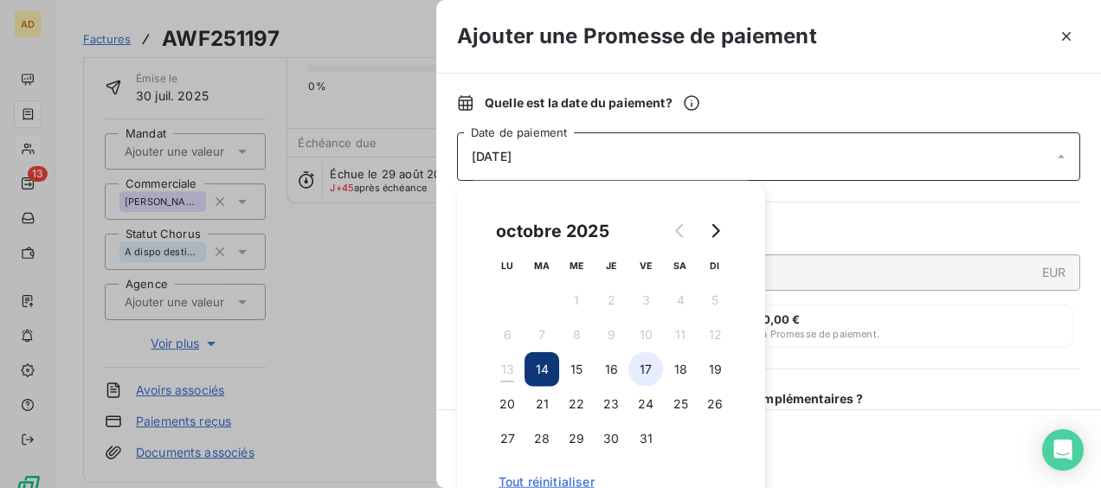
click at [646, 376] on button "17" at bounding box center [645, 369] width 35 height 35
click at [607, 374] on button "16" at bounding box center [611, 369] width 35 height 35
click at [963, 356] on div "Quelle est la date du paiement ? [DATE] Date de paiement Quel est le montant ? …" at bounding box center [768, 242] width 665 height 336
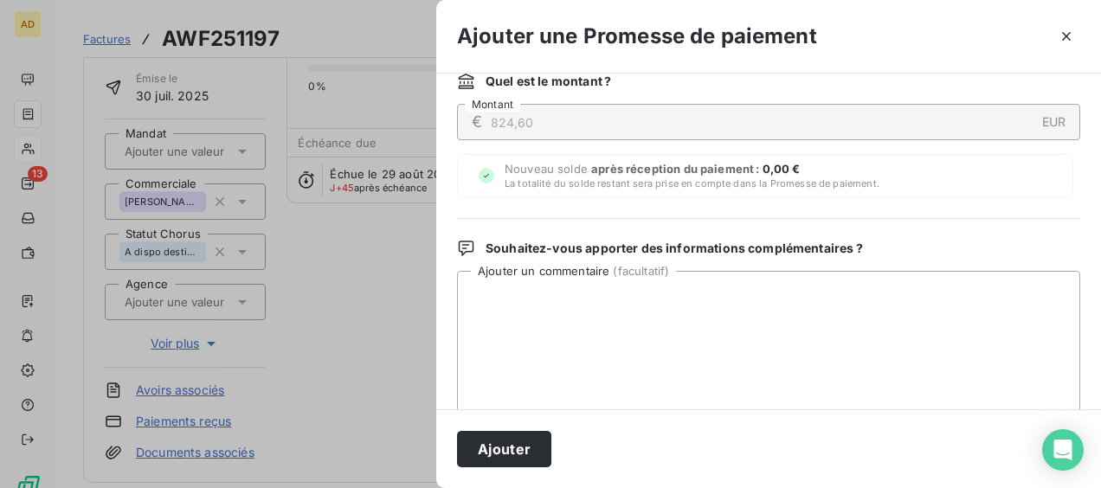
scroll to position [173, 0]
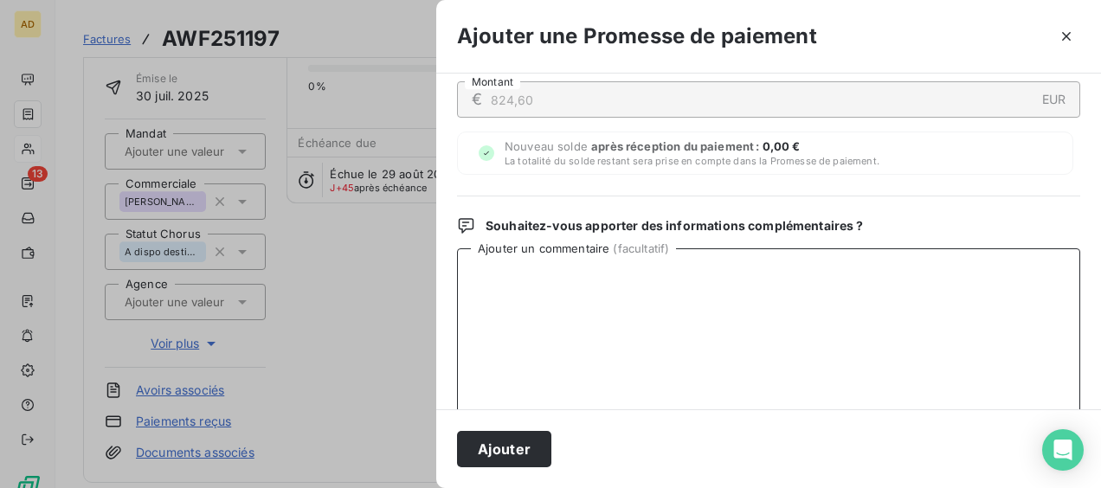
click at [640, 312] on textarea "Ajouter un commentaire ( facultatif )" at bounding box center [768, 338] width 623 height 180
paste textarea "[DATE] retour cliente : [PERSON_NAME] vient de me confirmer que la facture a ét…"
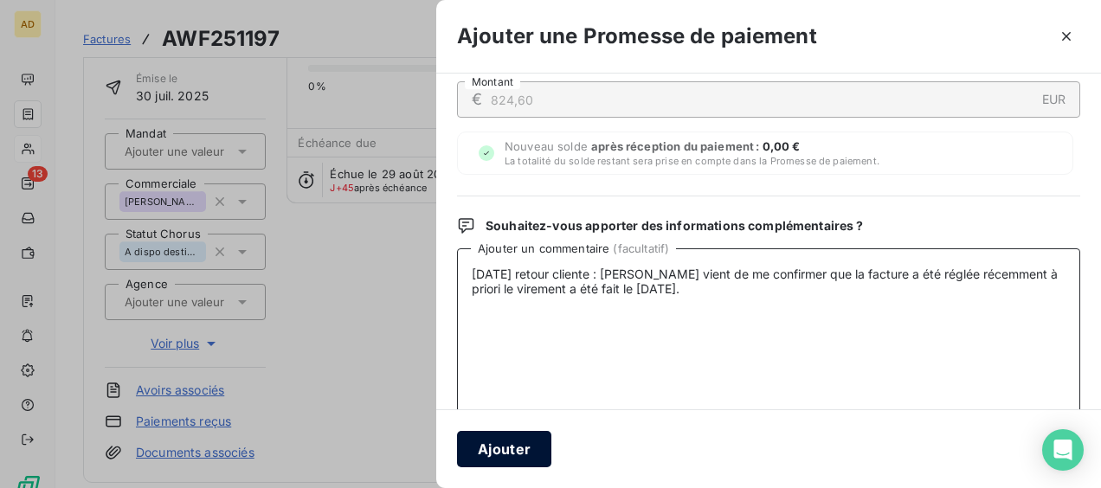
type textarea "[DATE] retour cliente : [PERSON_NAME] vient de me confirmer que la facture a ét…"
click at [499, 443] on button "Ajouter" at bounding box center [504, 449] width 94 height 36
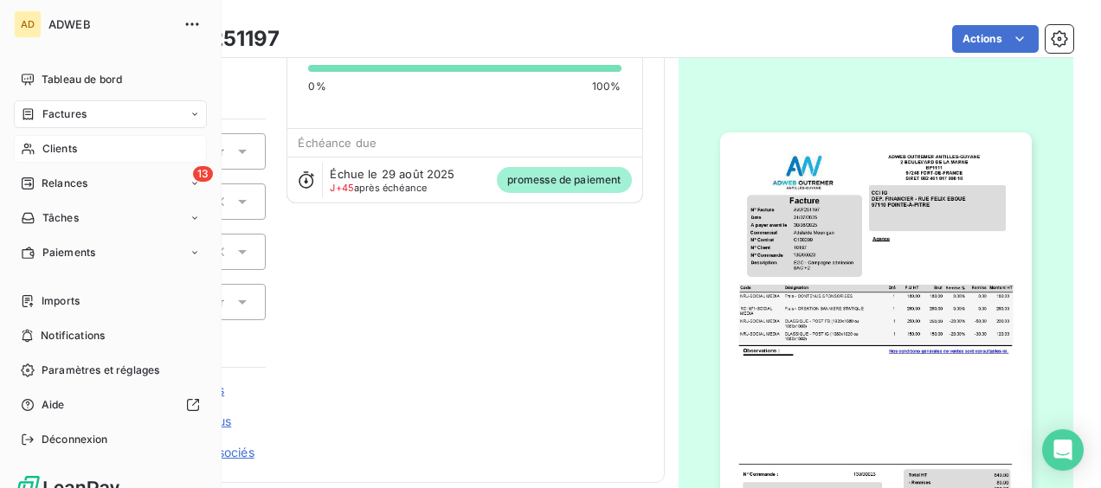
click at [43, 147] on span "Clients" at bounding box center [59, 149] width 35 height 16
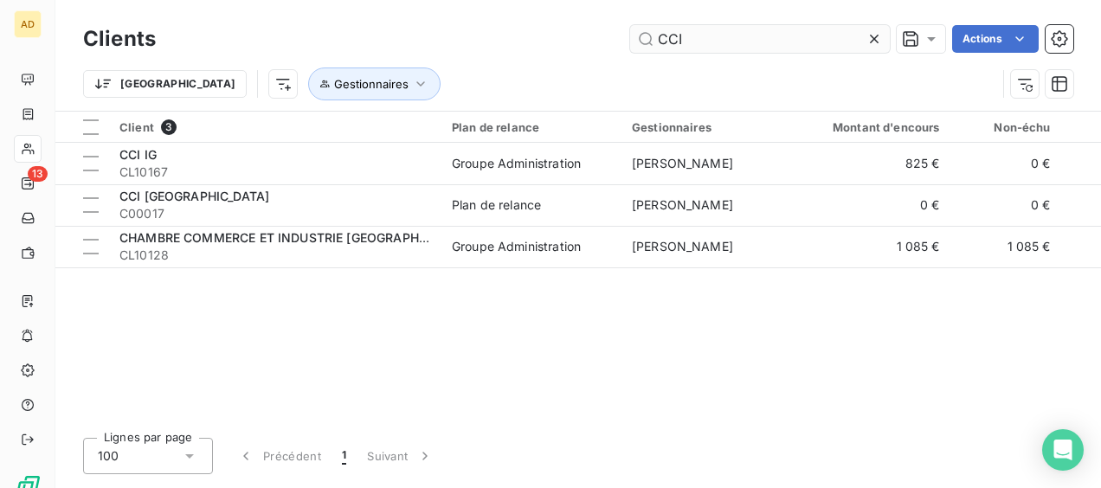
drag, startPoint x: 701, startPoint y: 45, endPoint x: 638, endPoint y: 47, distance: 63.2
click at [638, 47] on input "CCI" at bounding box center [760, 39] width 260 height 28
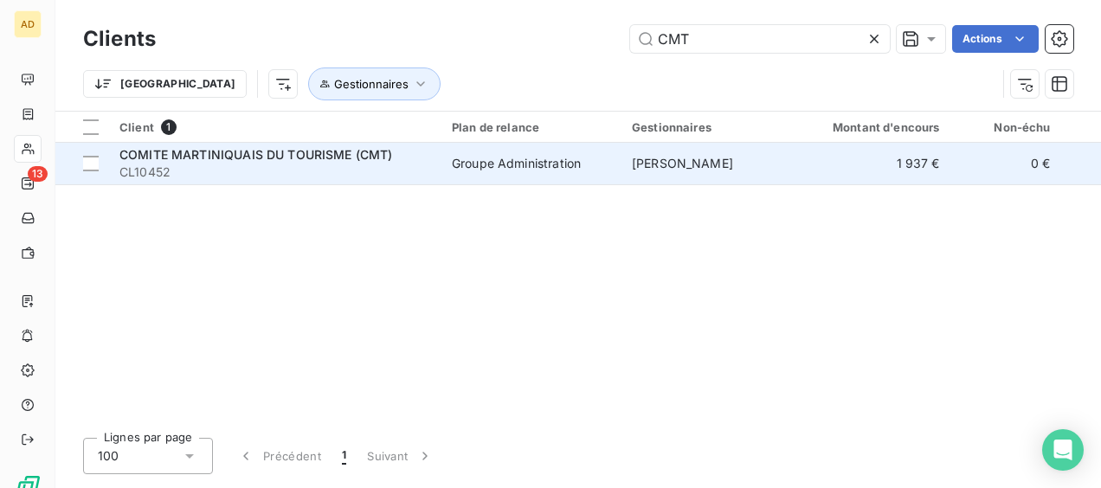
type input "CMT"
click at [327, 161] on div "COMITE MARTINIQUAIS DU TOURISME (CMT)" at bounding box center [275, 154] width 312 height 17
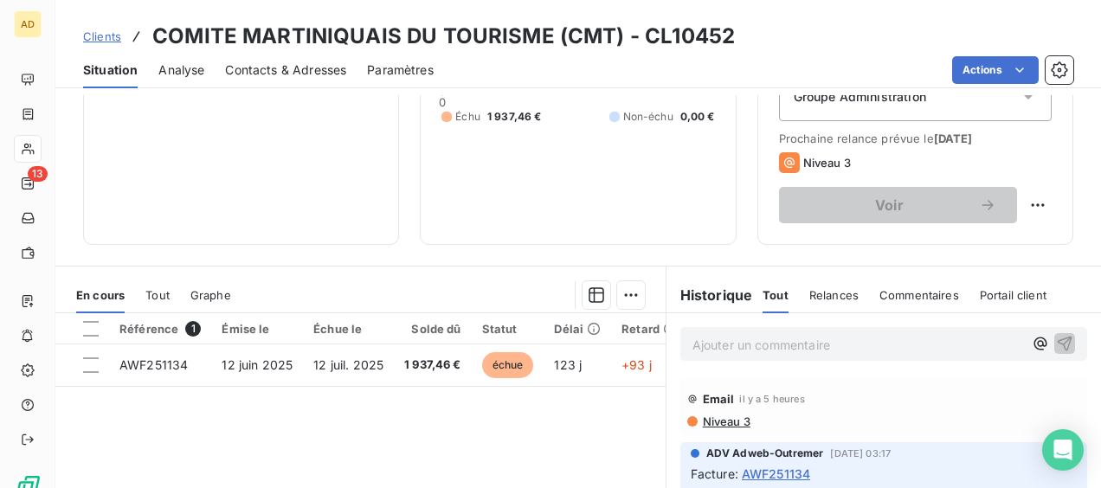
scroll to position [260, 0]
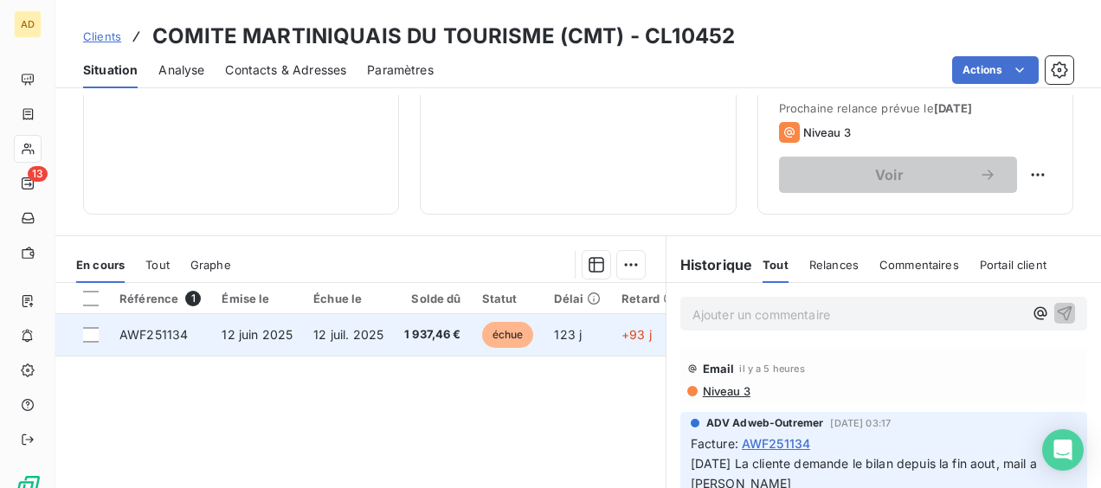
click at [353, 344] on td "12 juil. 2025" at bounding box center [348, 335] width 91 height 42
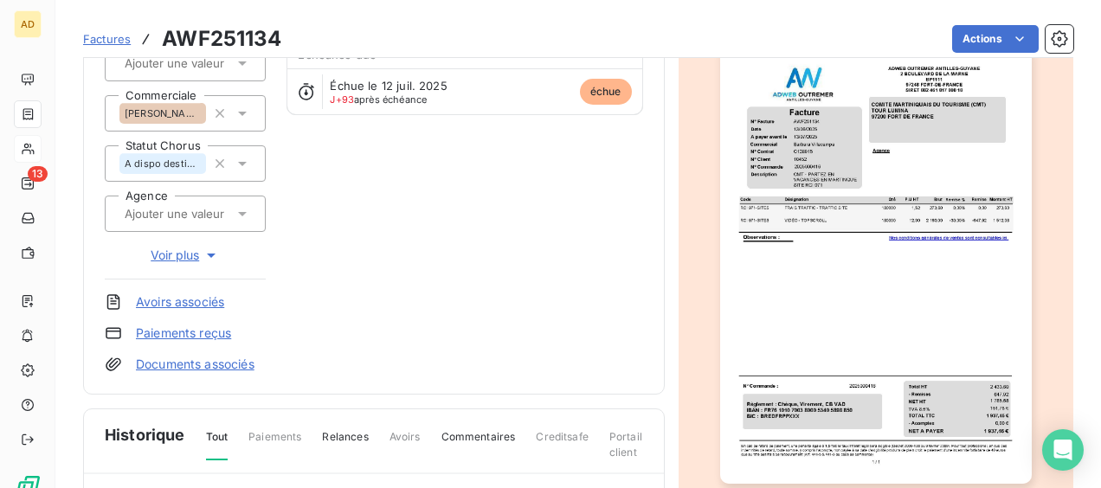
scroll to position [346, 0]
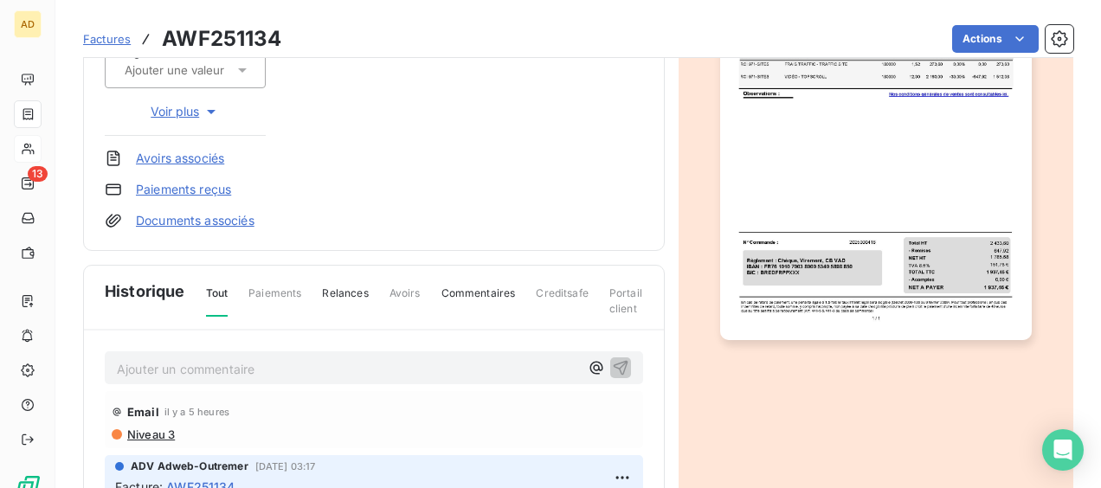
click at [186, 370] on p "Ajouter un commentaire ﻿" at bounding box center [348, 369] width 462 height 22
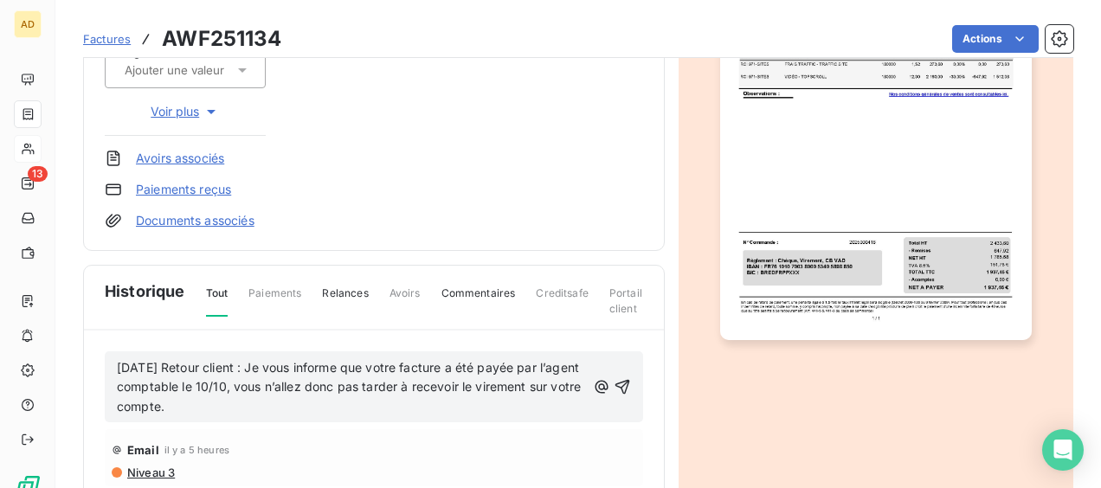
drag, startPoint x: 118, startPoint y: 363, endPoint x: 280, endPoint y: 398, distance: 165.5
click at [280, 398] on p "[DATE] Retour client : Je vous informe que votre facture a été payée par l’agen…" at bounding box center [351, 388] width 469 height 60
copy span "[DATE] Retour client : Je vous informe que votre facture a été payée par l’agen…"
click at [614, 378] on icon "button" at bounding box center [622, 386] width 17 height 17
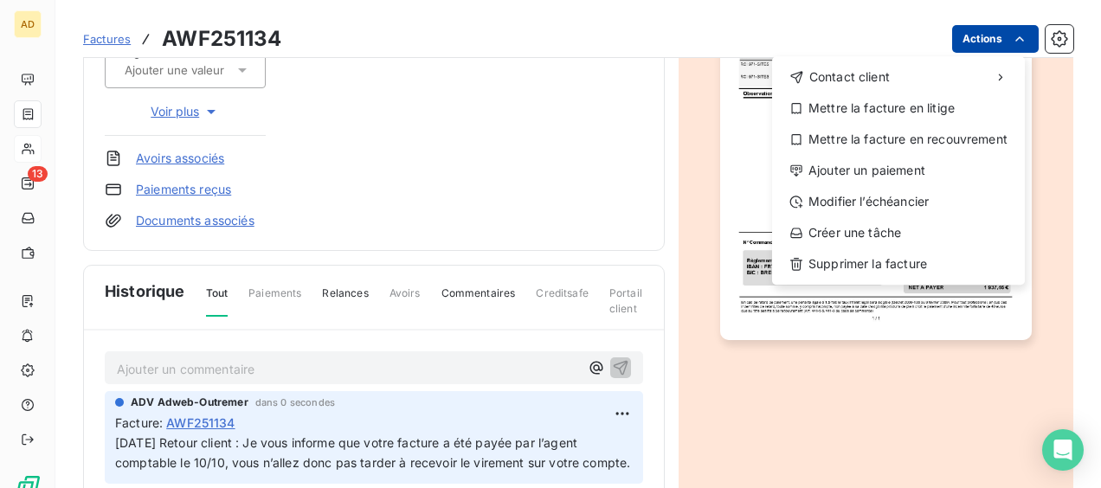
click at [995, 38] on html "AD 13 Factures AWF251134 Actions Contact client Mettre la facture en litige Met…" at bounding box center [550, 244] width 1101 height 488
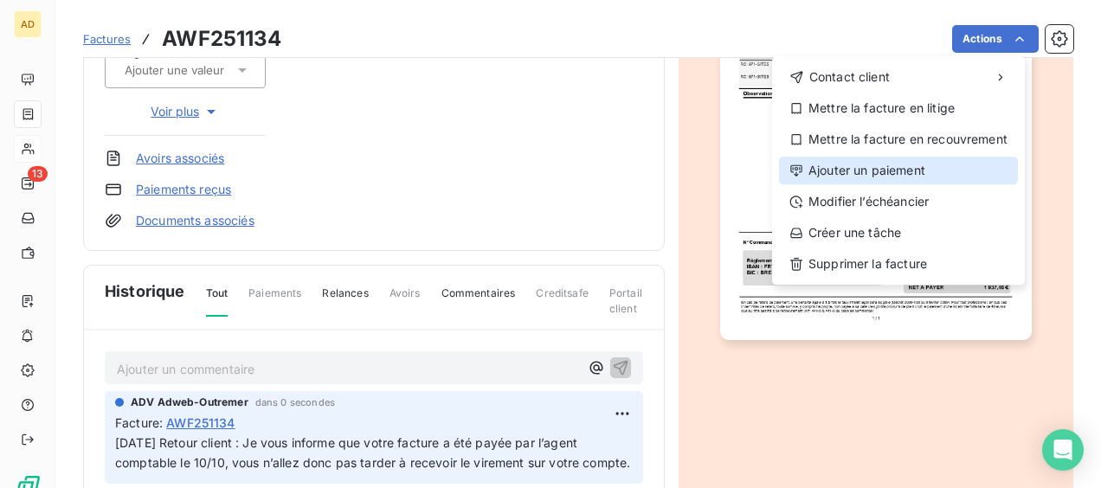
click at [808, 175] on div "Ajouter un paiement" at bounding box center [898, 171] width 239 height 28
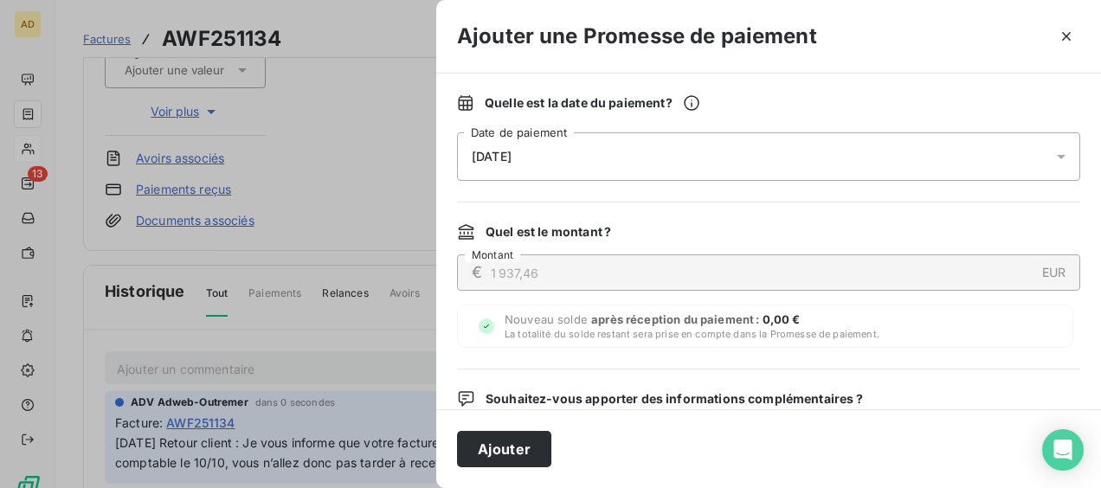
click at [666, 145] on div "[DATE]" at bounding box center [768, 156] width 623 height 48
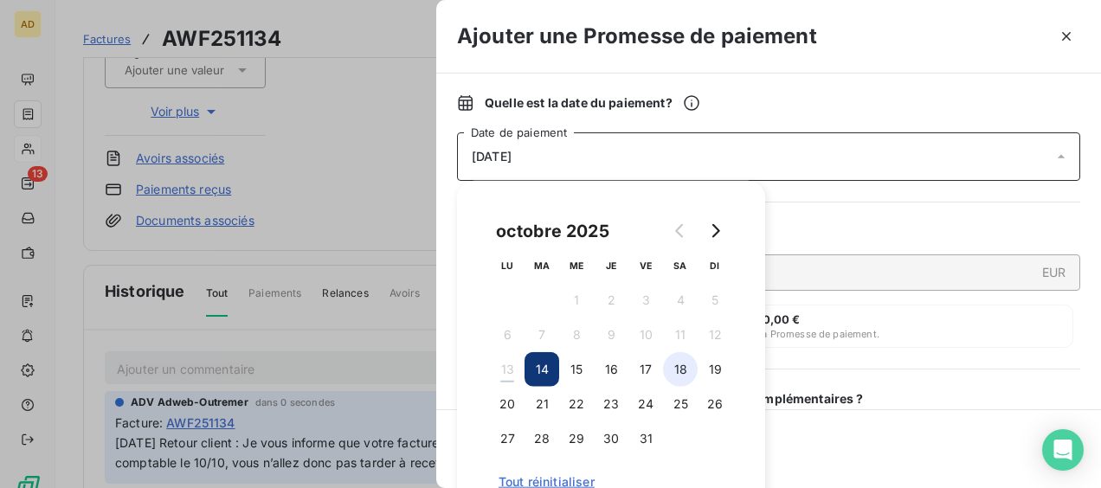
click at [690, 365] on button "18" at bounding box center [680, 369] width 35 height 35
drag, startPoint x: 542, startPoint y: 400, endPoint x: 524, endPoint y: 403, distance: 17.7
click at [542, 400] on button "21" at bounding box center [541, 404] width 35 height 35
click at [514, 406] on button "20" at bounding box center [507, 404] width 35 height 35
click at [795, 433] on div "Ajouter" at bounding box center [768, 448] width 665 height 79
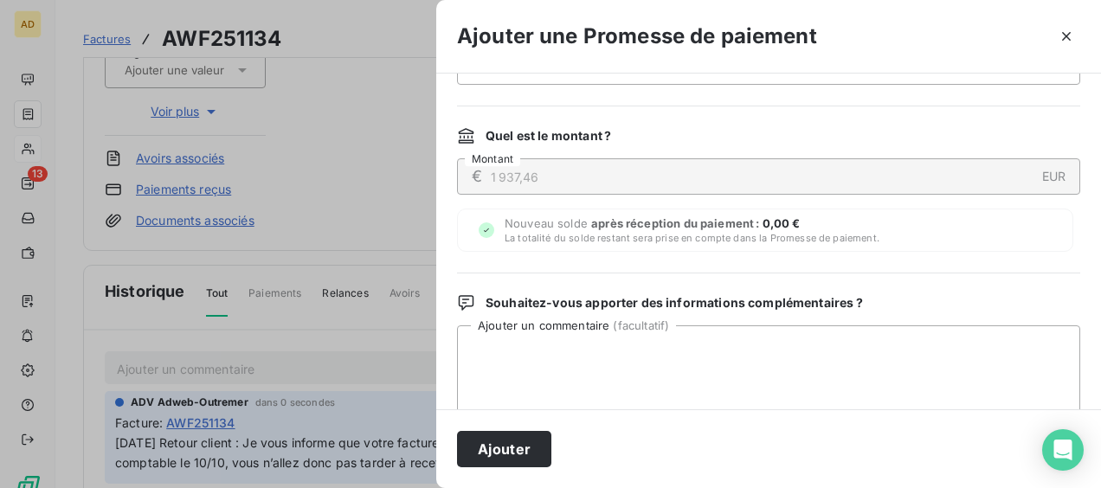
scroll to position [232, 0]
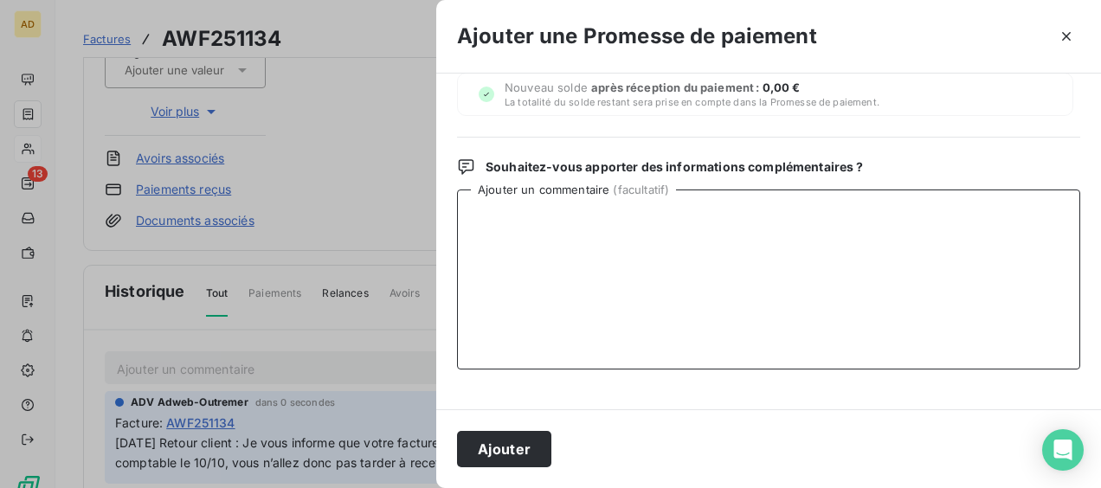
click at [524, 267] on textarea "Ajouter un commentaire ( facultatif )" at bounding box center [768, 280] width 623 height 180
paste textarea "[DATE] Retour client : Je vous informe que votre facture a été payée par l’agen…"
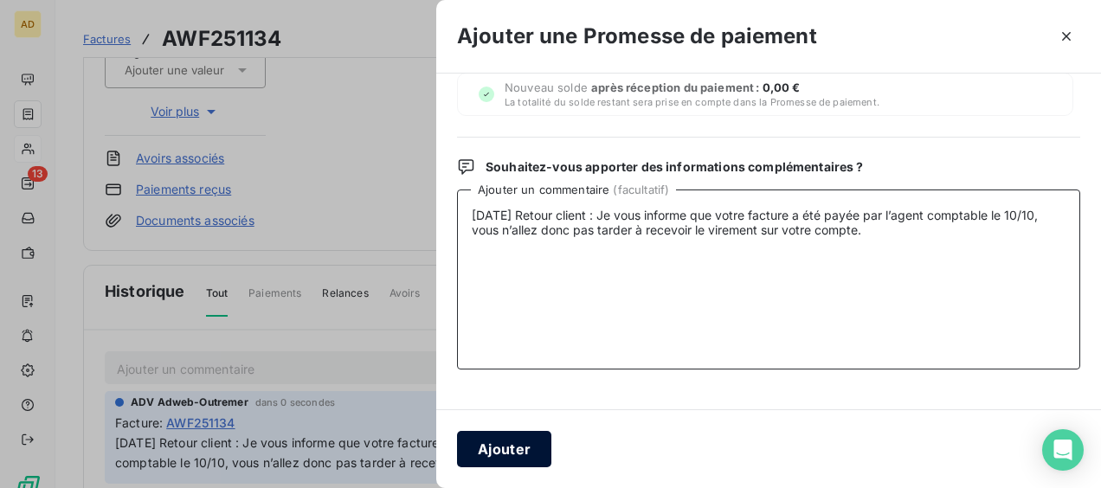
type textarea "[DATE] Retour client : Je vous informe que votre facture a été payée par l’agen…"
click at [505, 447] on button "Ajouter" at bounding box center [504, 449] width 94 height 36
